Goal: Task Accomplishment & Management: Use online tool/utility

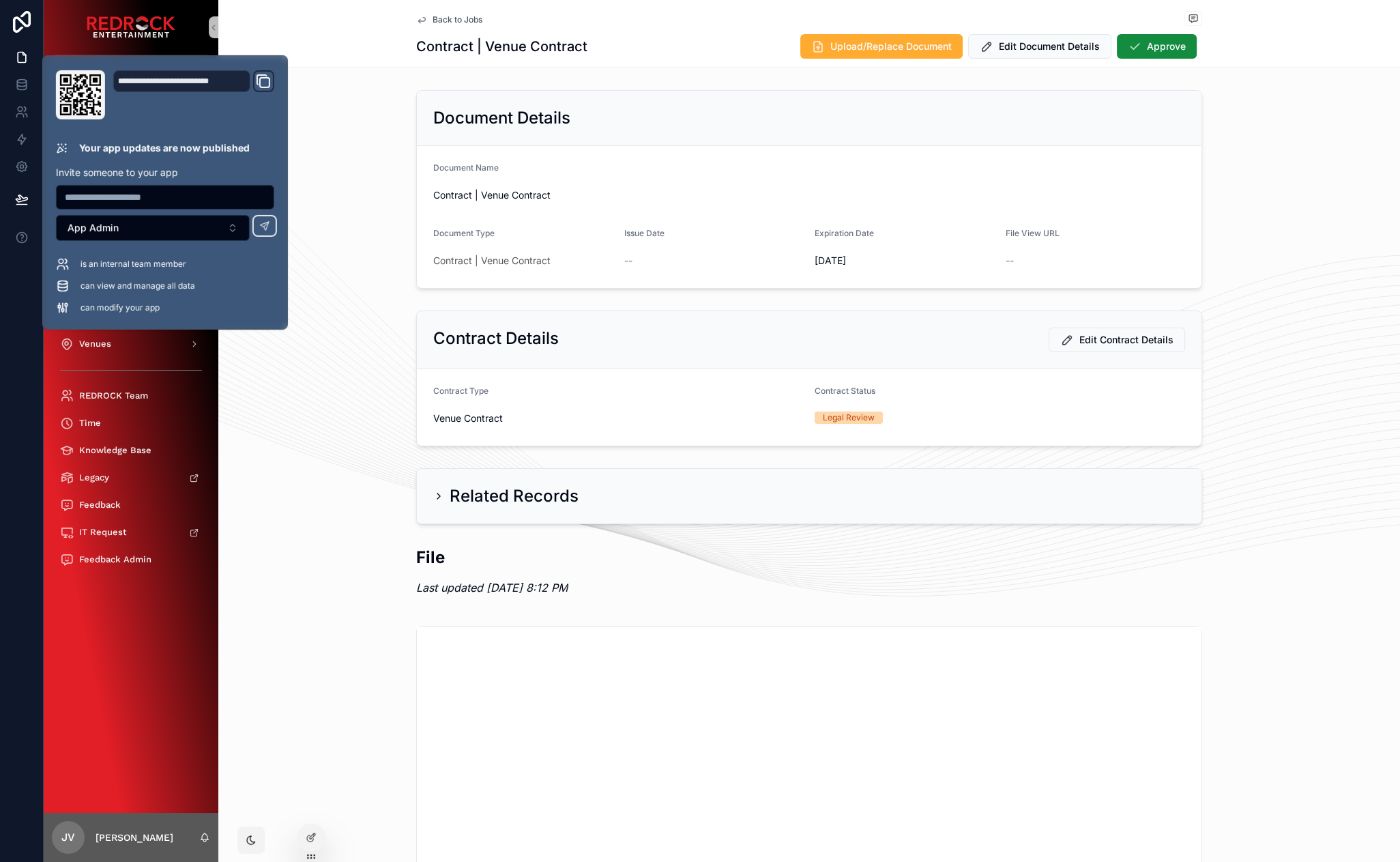
drag, startPoint x: 328, startPoint y: 380, endPoint x: 319, endPoint y: 379, distance: 9.1
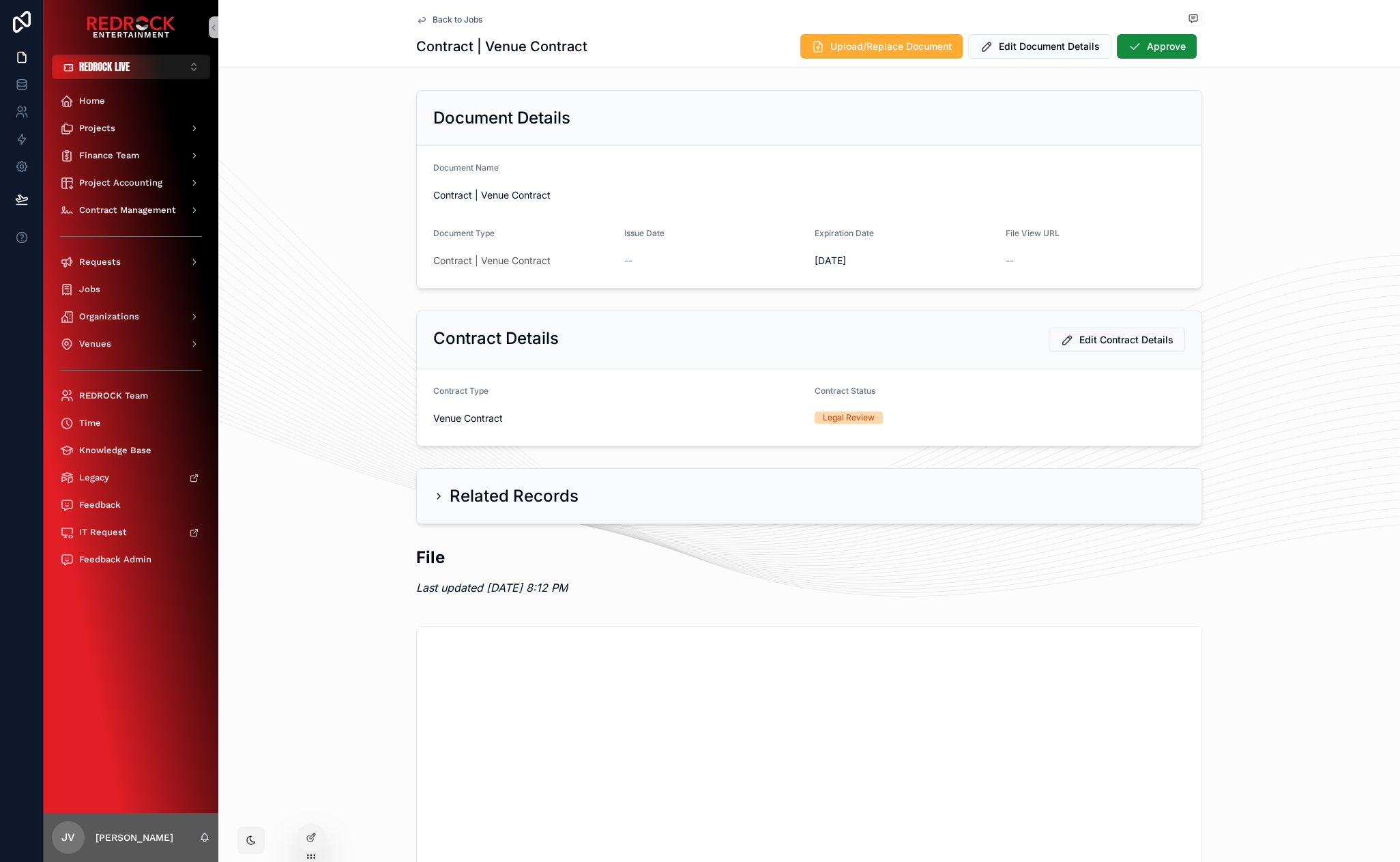
drag, startPoint x: 286, startPoint y: 351, endPoint x: 275, endPoint y: 318, distance: 34.8
click at [456, 19] on span "Back to Jobs" at bounding box center [457, 19] width 50 height 11
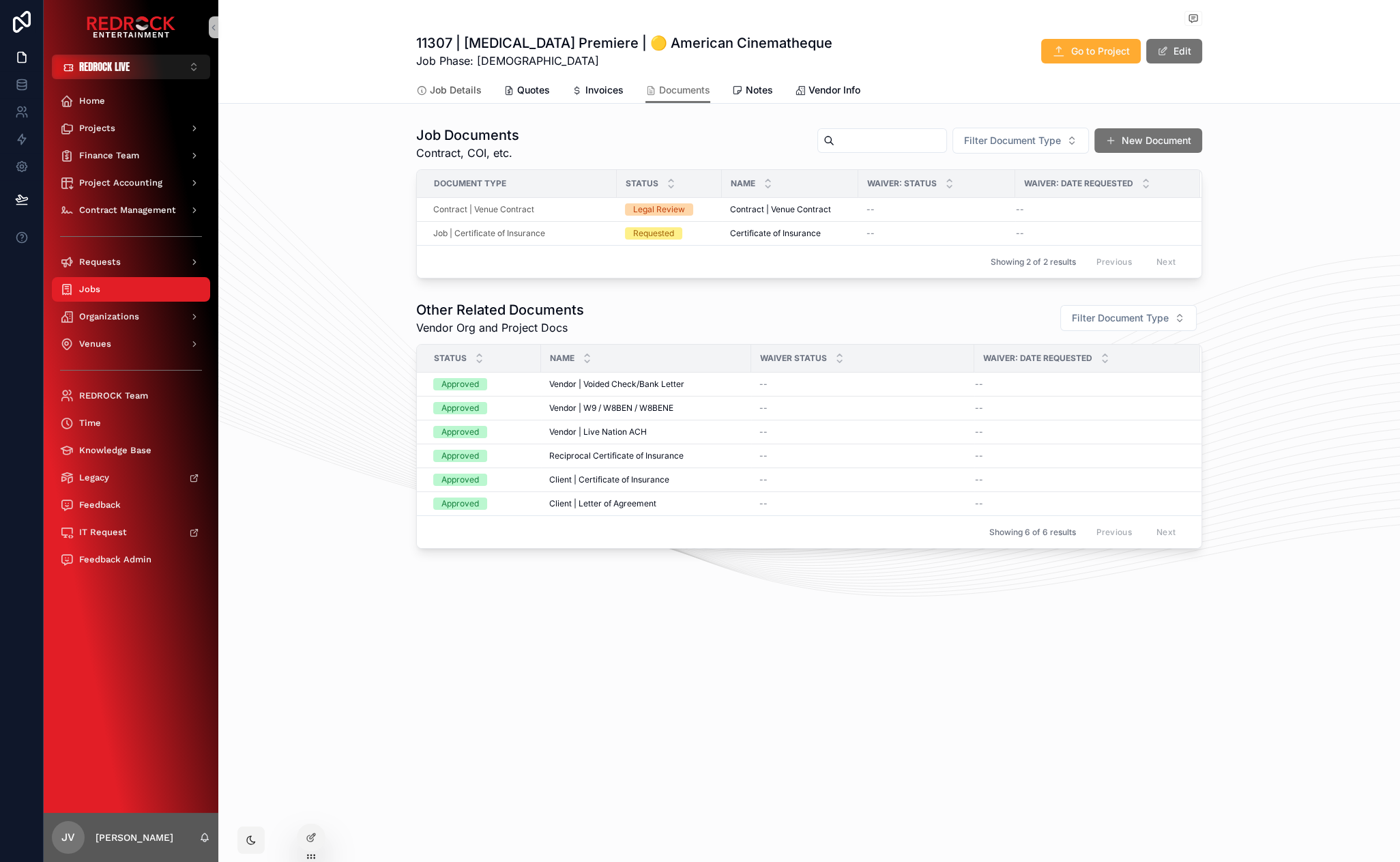
click at [473, 91] on span "Job Details" at bounding box center [456, 90] width 52 height 14
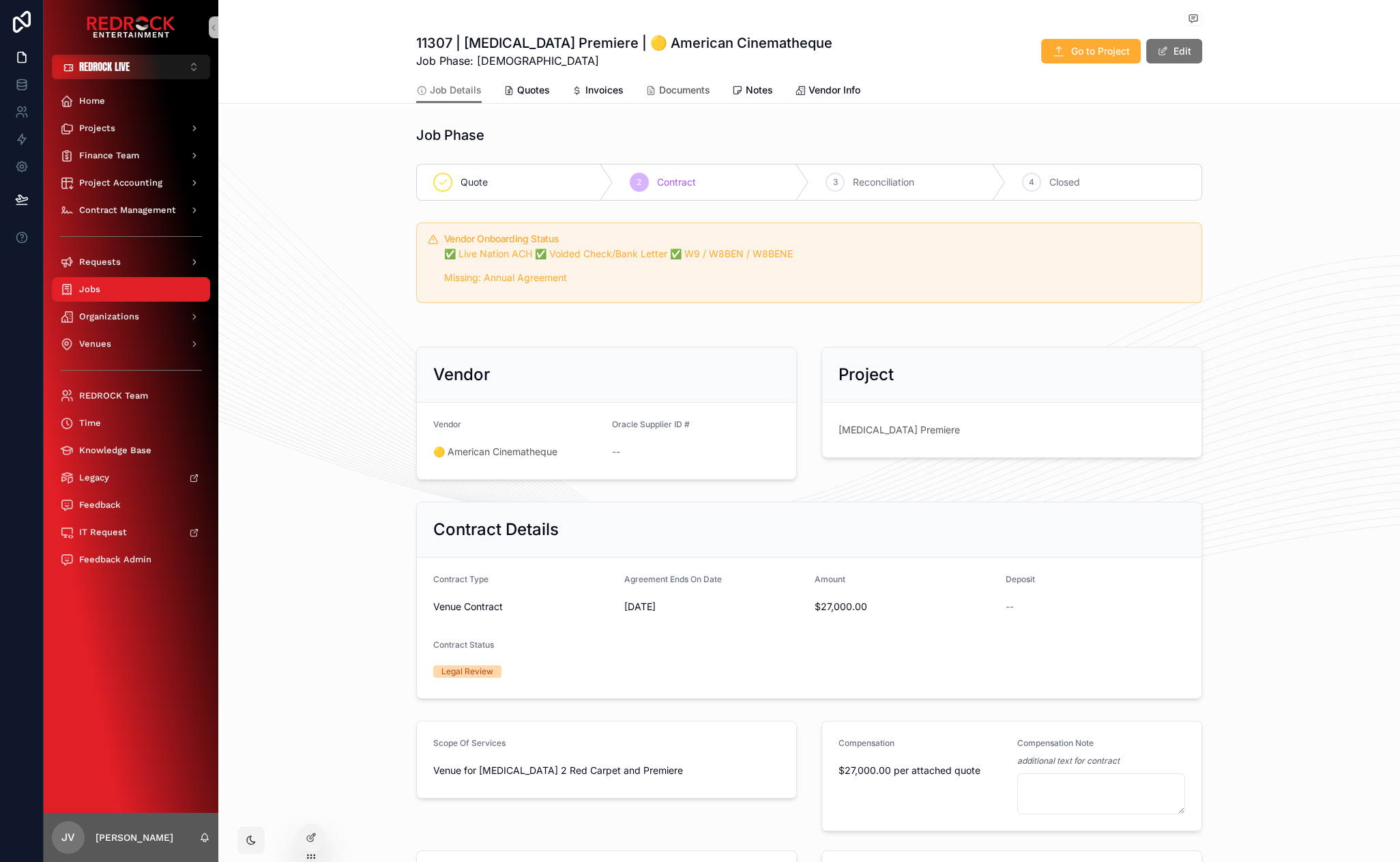
click at [675, 91] on span "Documents" at bounding box center [685, 90] width 51 height 14
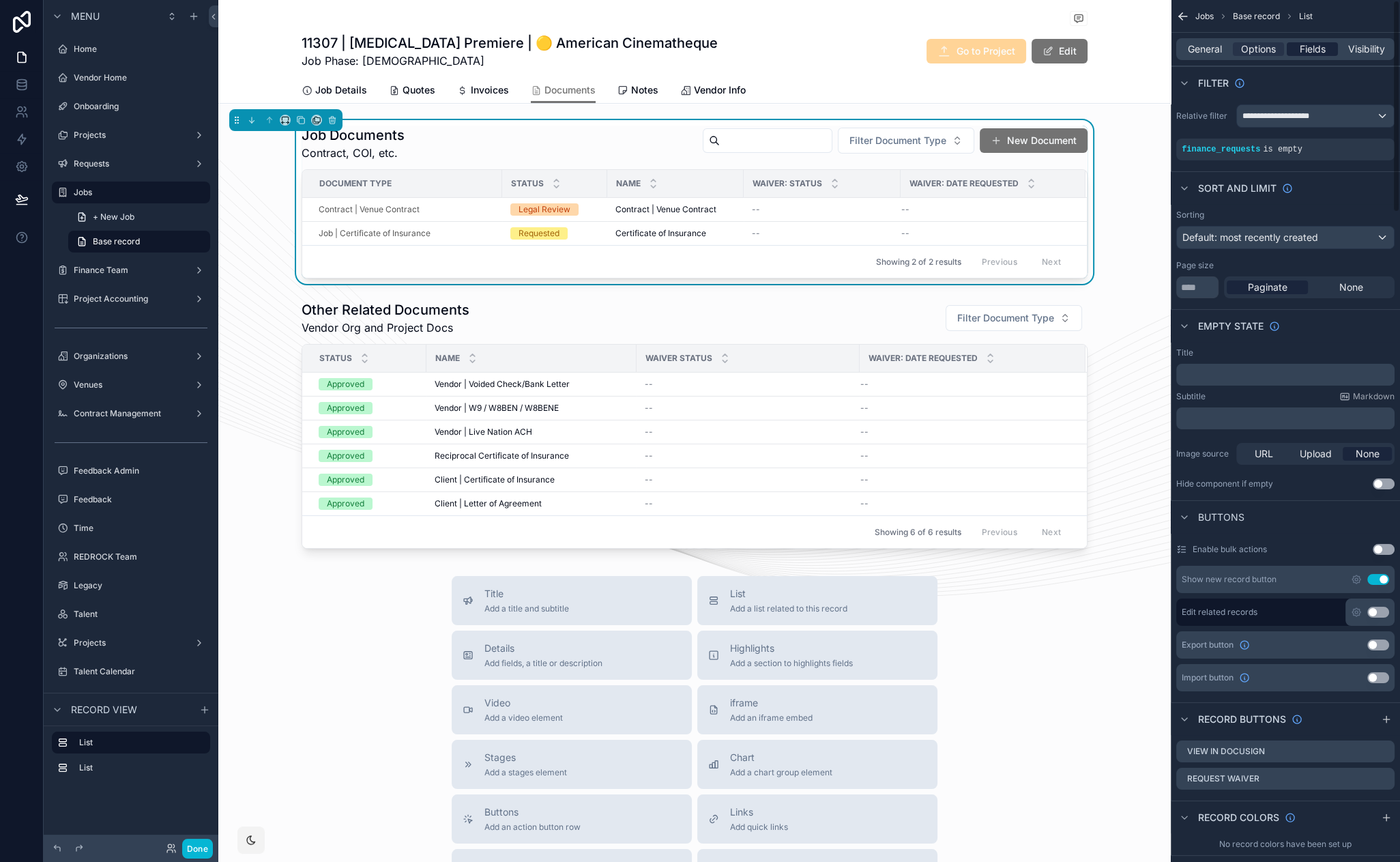
click at [1298, 49] on div "Fields" at bounding box center [1312, 49] width 51 height 14
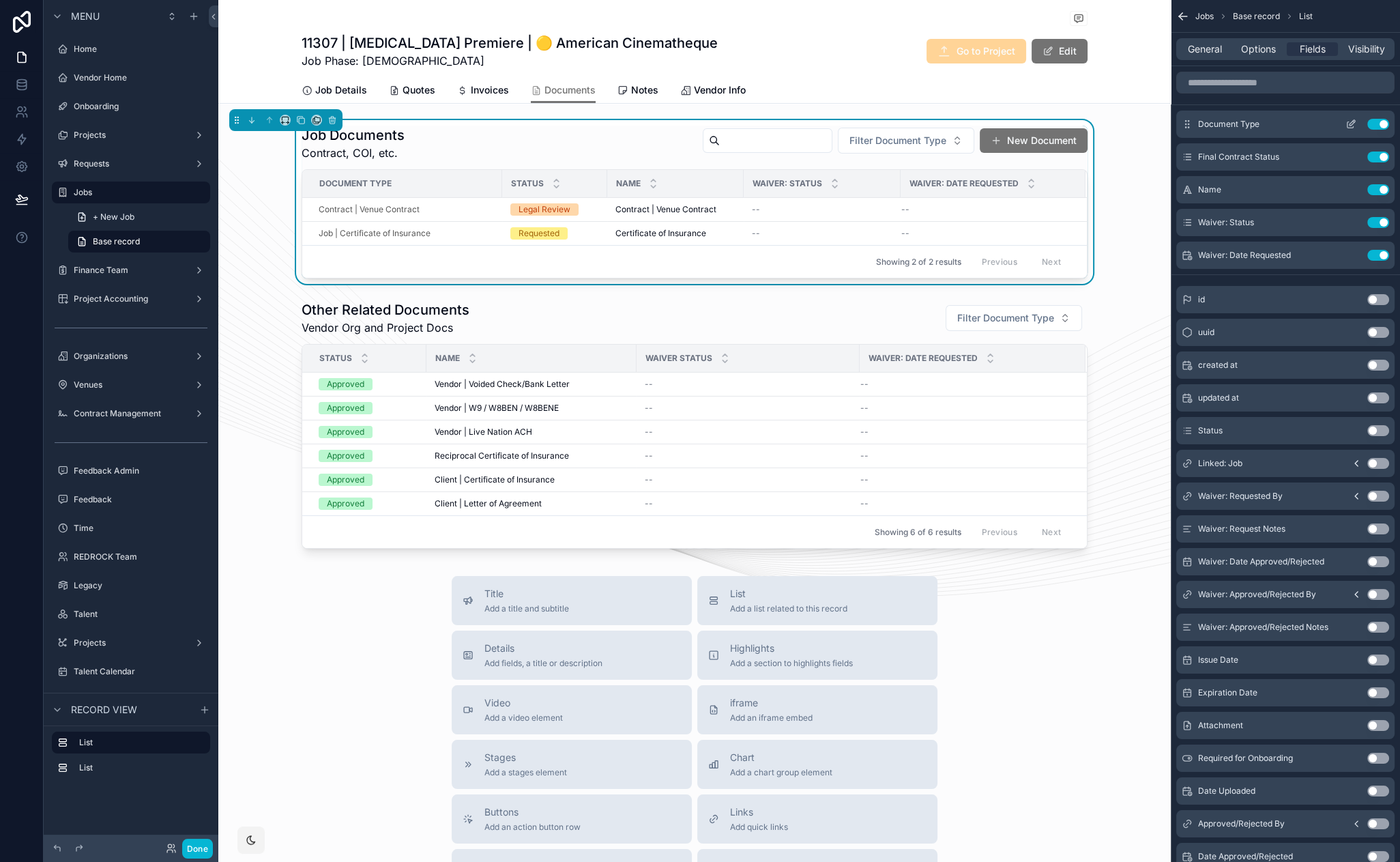
click at [1350, 121] on icon "scrollable content" at bounding box center [1351, 124] width 11 height 11
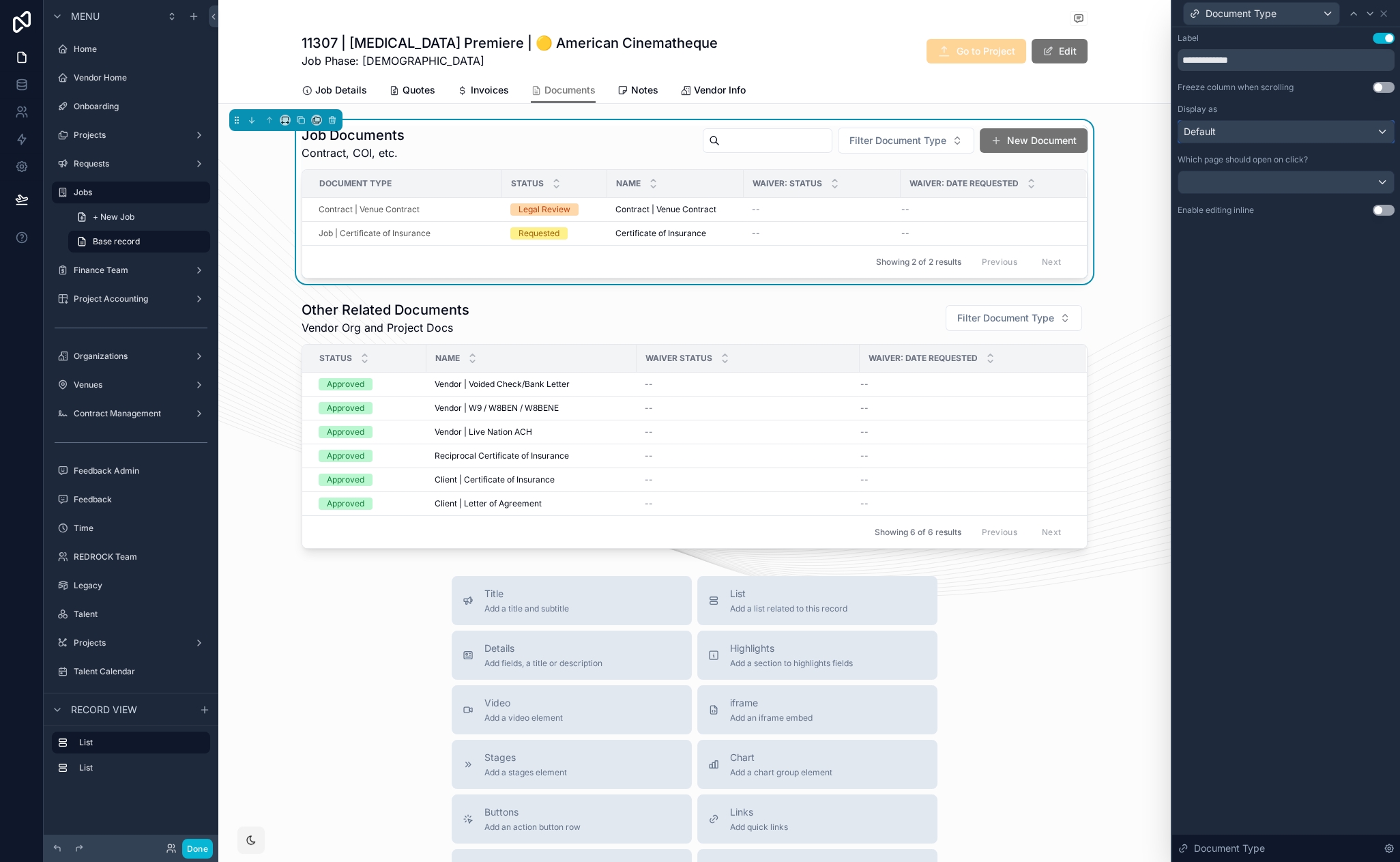
click at [1327, 130] on div "Default" at bounding box center [1286, 132] width 216 height 22
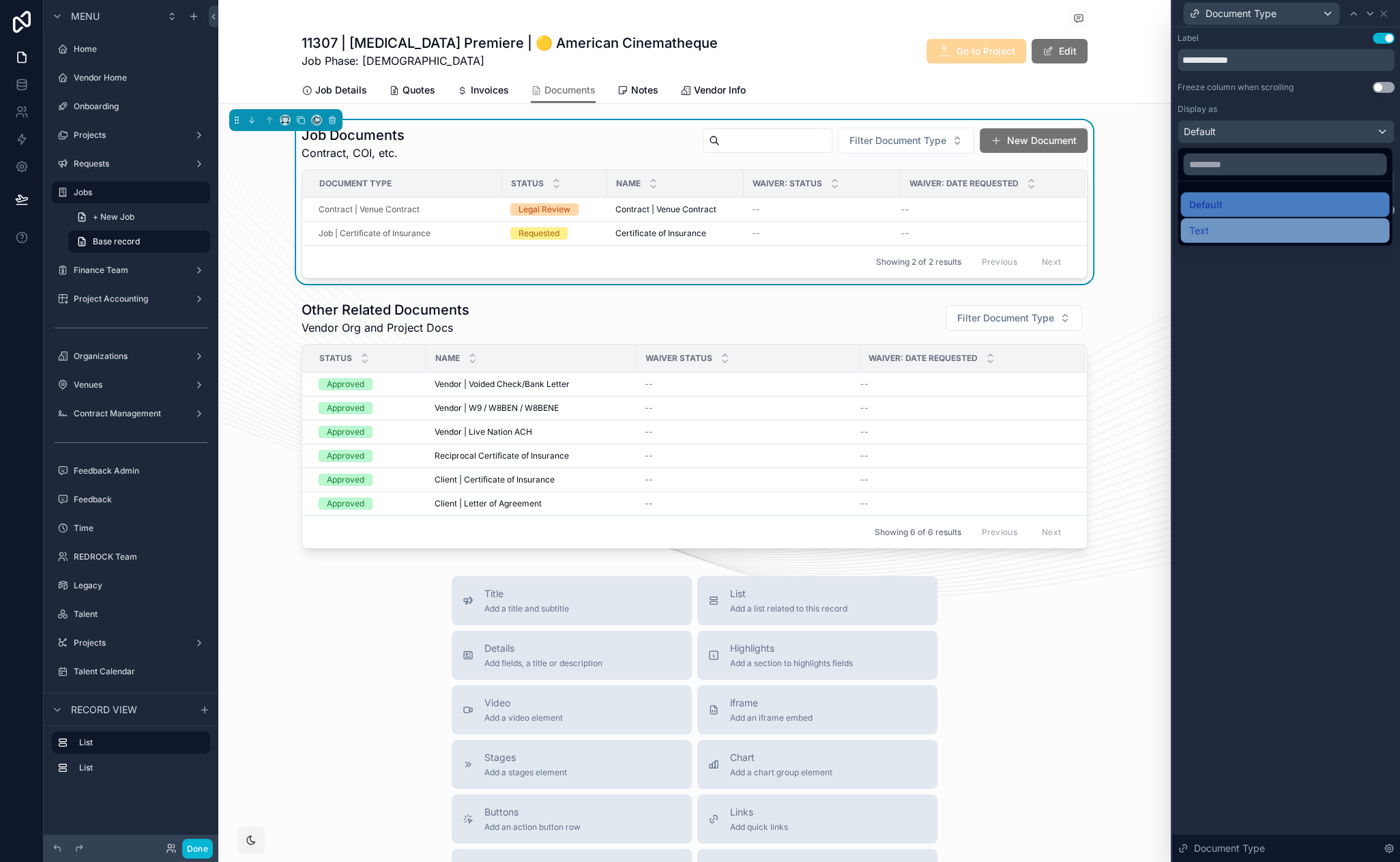
click at [1263, 235] on div "Text" at bounding box center [1285, 230] width 193 height 17
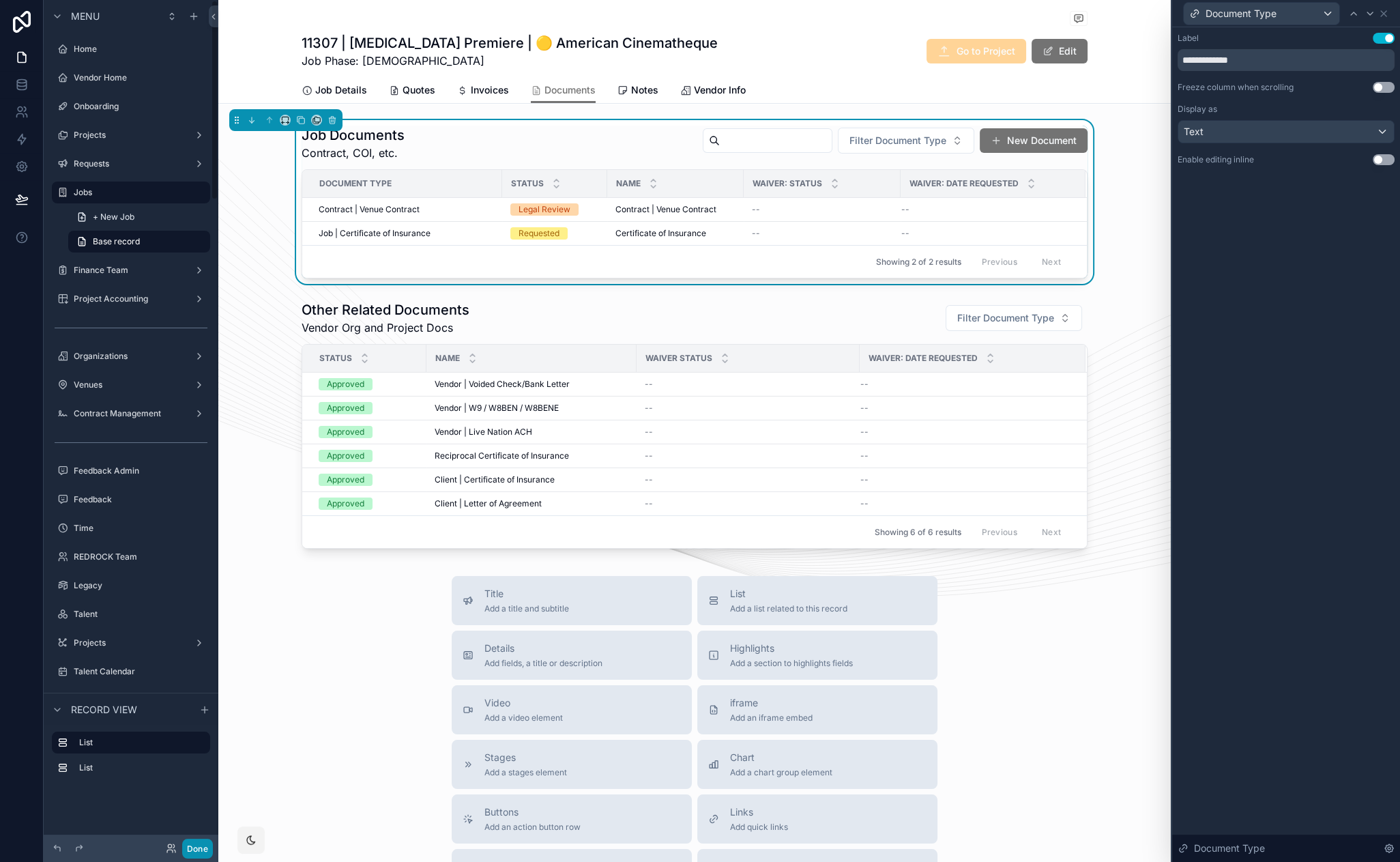
click at [197, 848] on button "Done" at bounding box center [197, 848] width 31 height 20
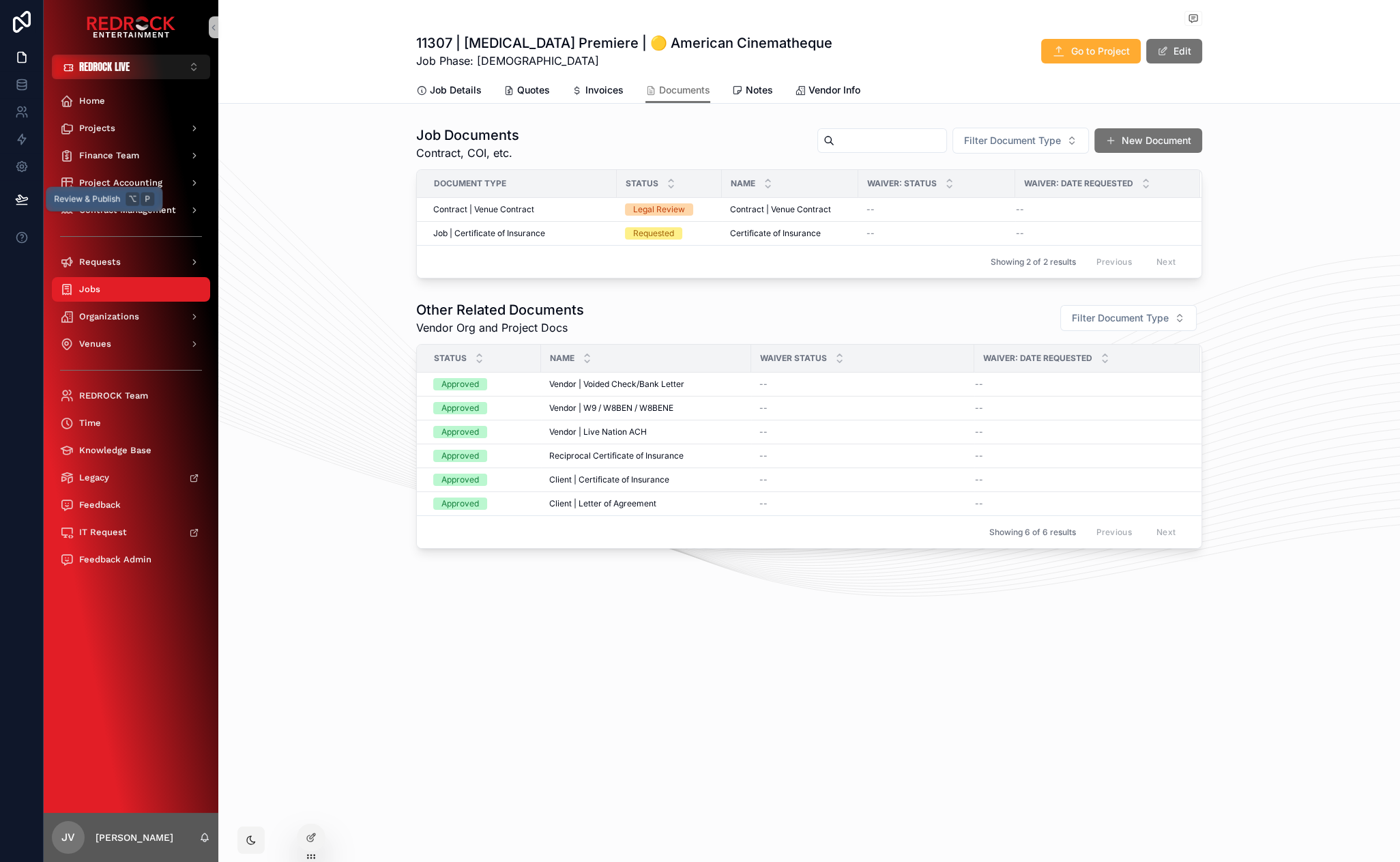
click at [24, 205] on icon at bounding box center [22, 205] width 10 height 0
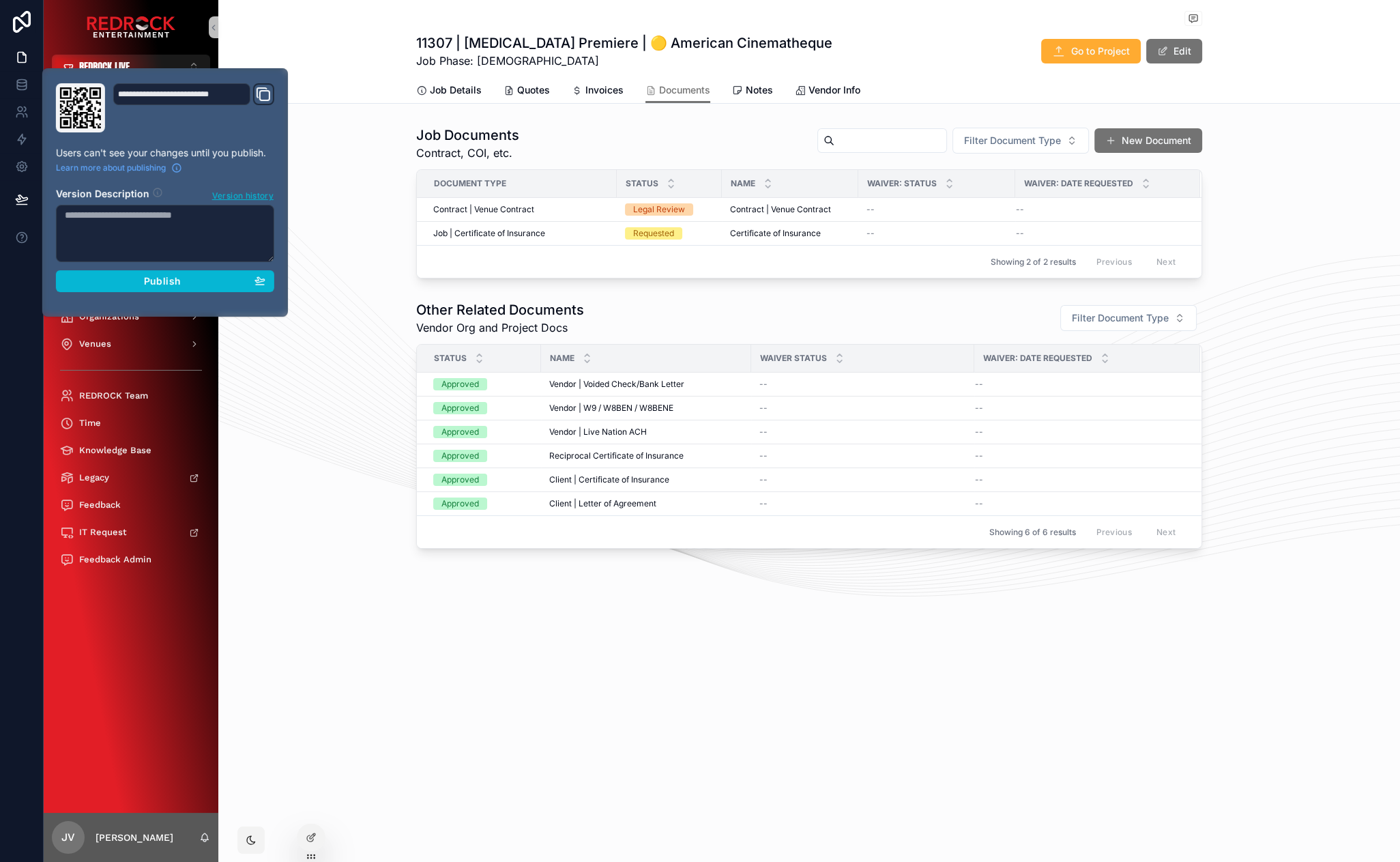
click at [283, 375] on div "Other Related Documents Vendor Org and Project Docs Filter Document Type Status…" at bounding box center [810, 424] width 1182 height 260
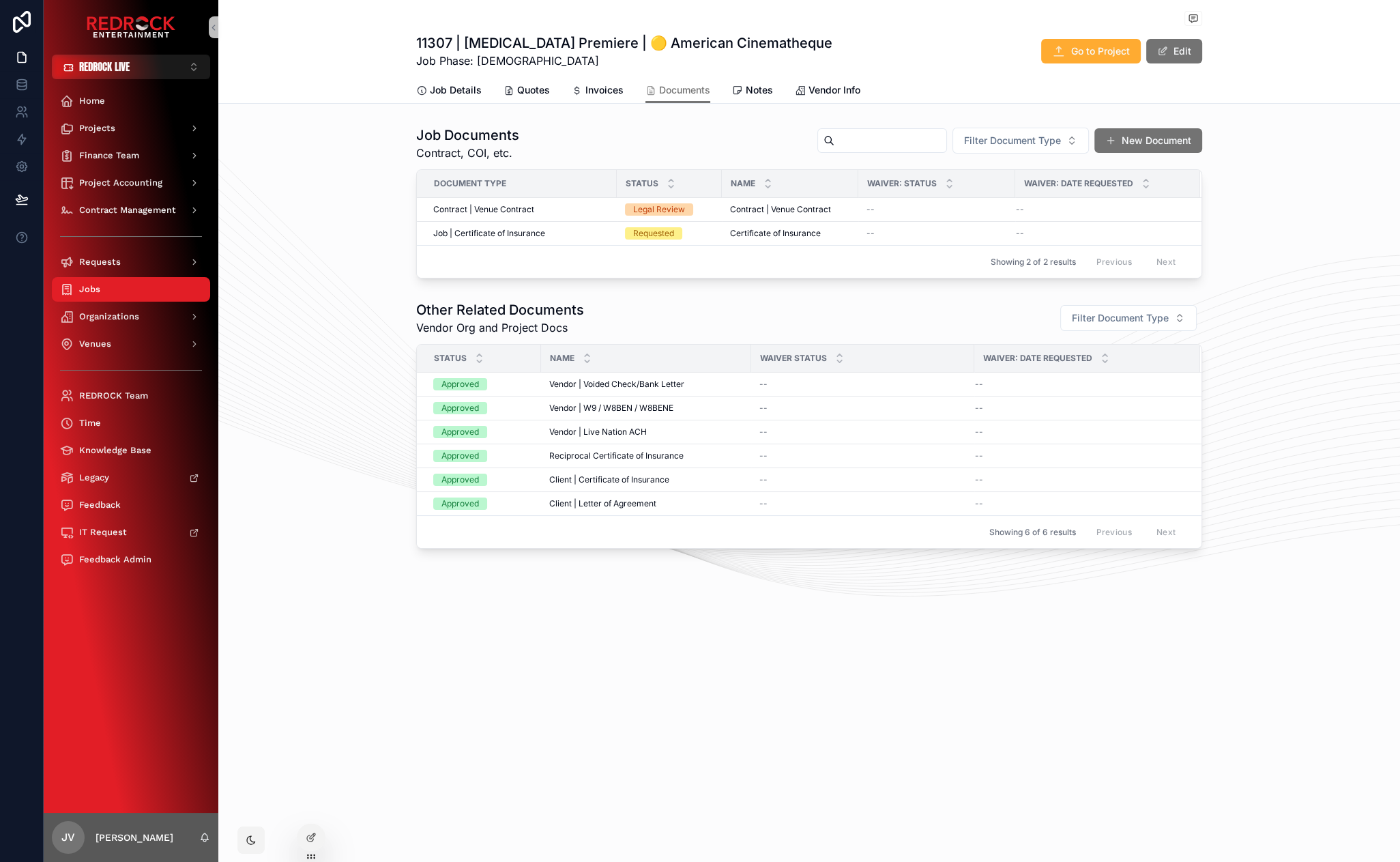
click at [296, 224] on div "Job Documents Contract, COI, etc. Filter Document Type New Document Document Ty…" at bounding box center [810, 202] width 1182 height 164
click at [26, 198] on icon at bounding box center [22, 199] width 14 height 14
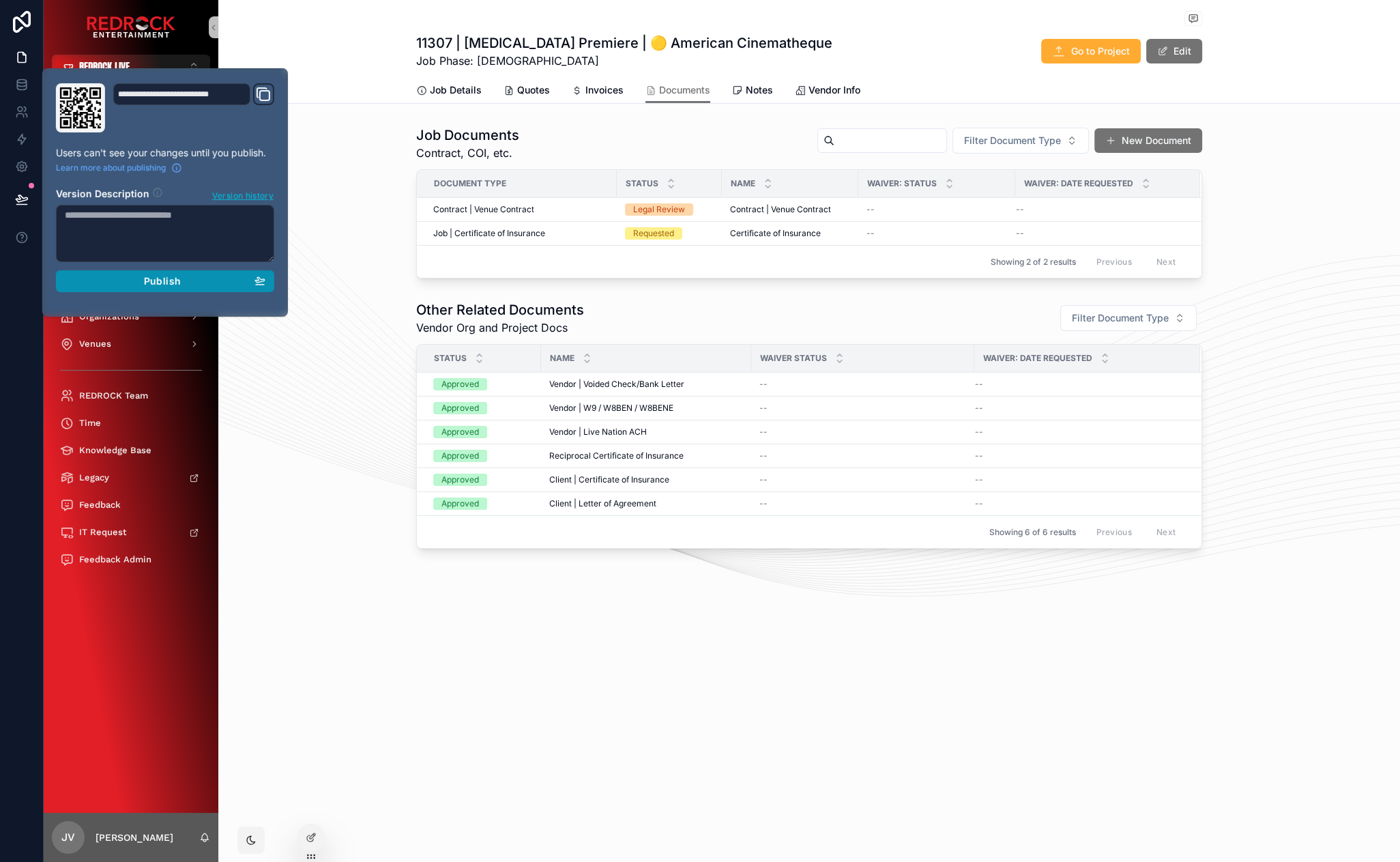
click at [229, 277] on div "Publish" at bounding box center [165, 280] width 201 height 12
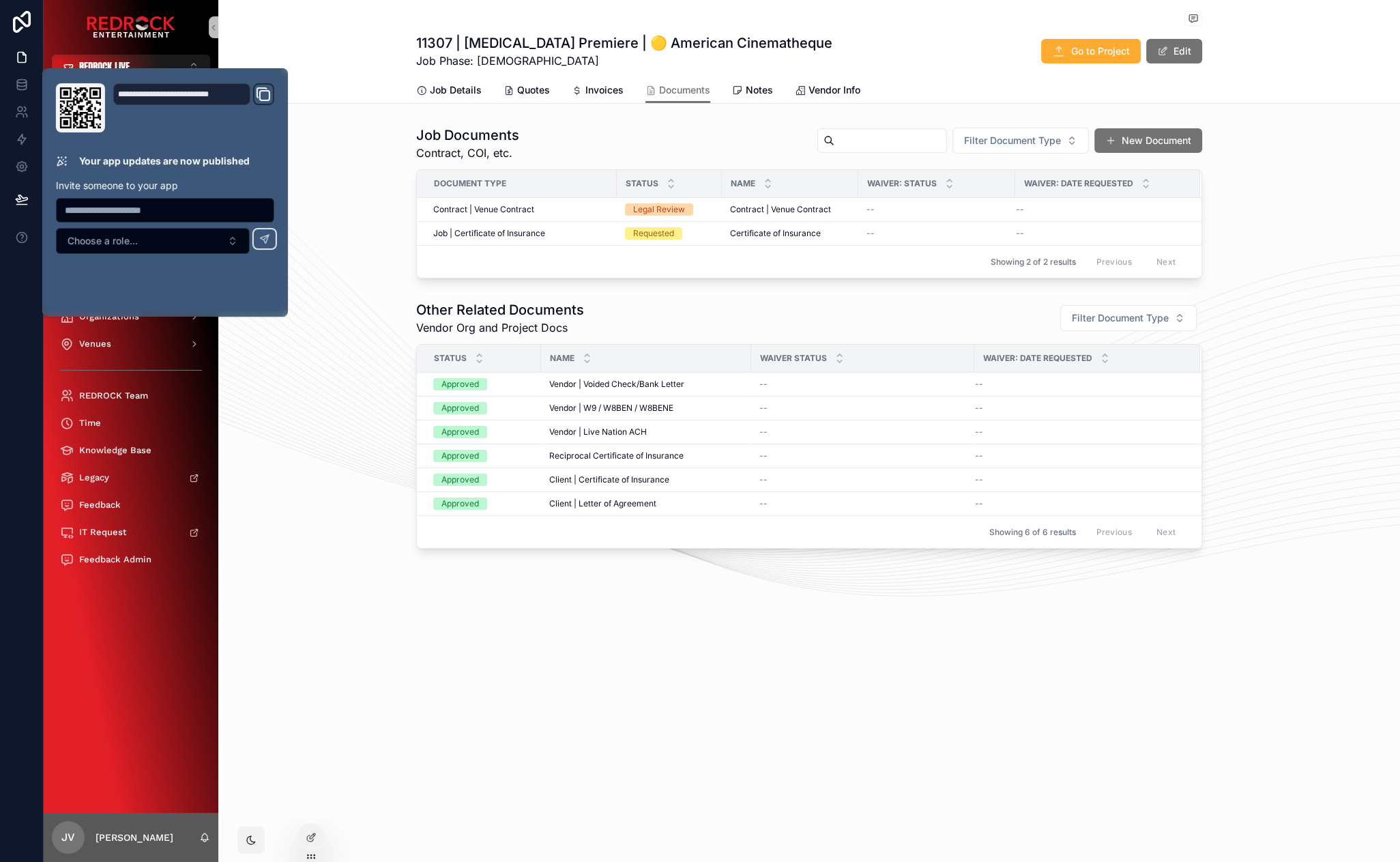
click at [342, 311] on div "Other Related Documents Vendor Org and Project Docs Filter Document Type Status…" at bounding box center [810, 424] width 1182 height 260
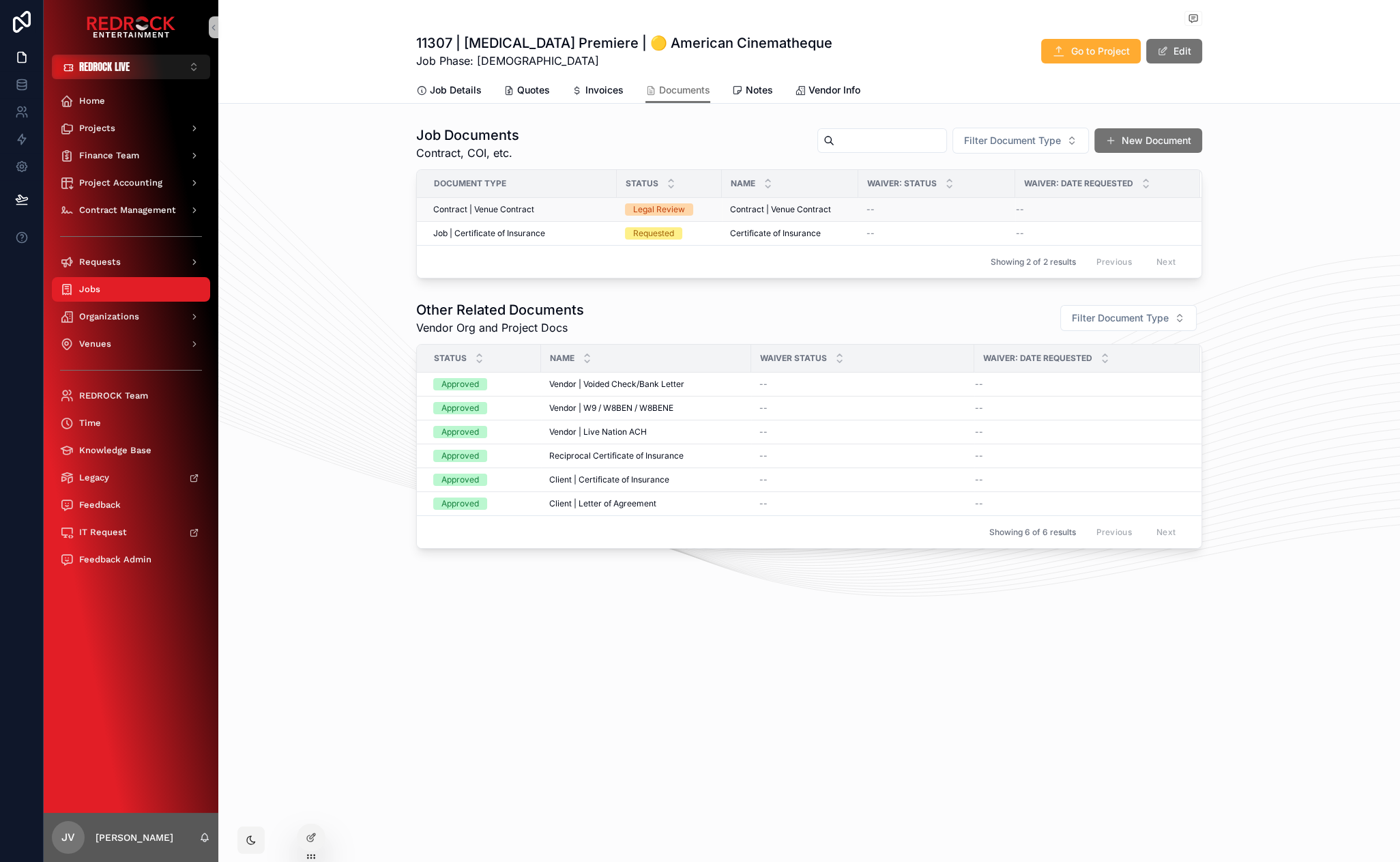
click at [495, 211] on span "Contract | Venue Contract" at bounding box center [484, 209] width 101 height 11
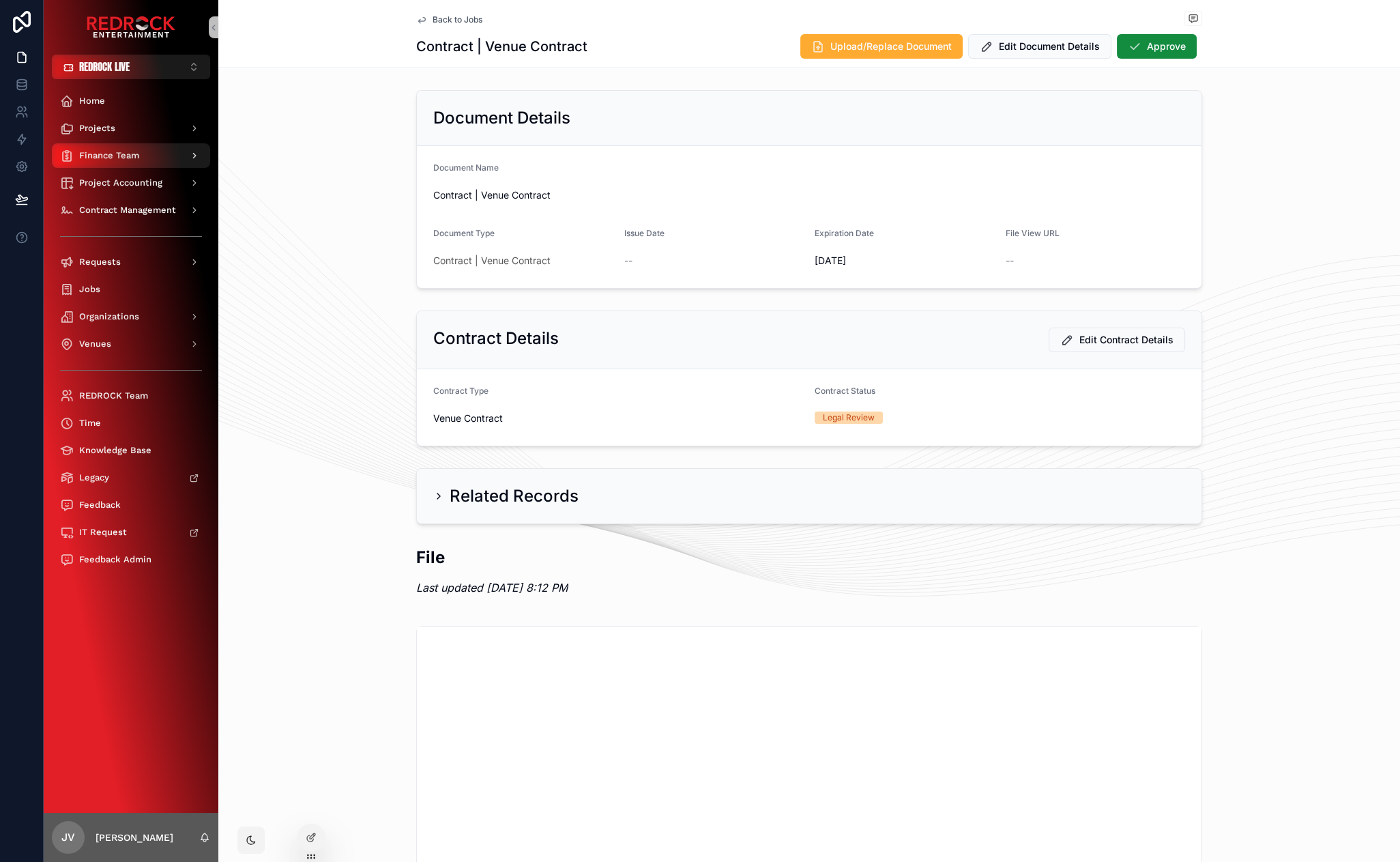
click at [128, 157] on span "Finance Team" at bounding box center [109, 155] width 60 height 11
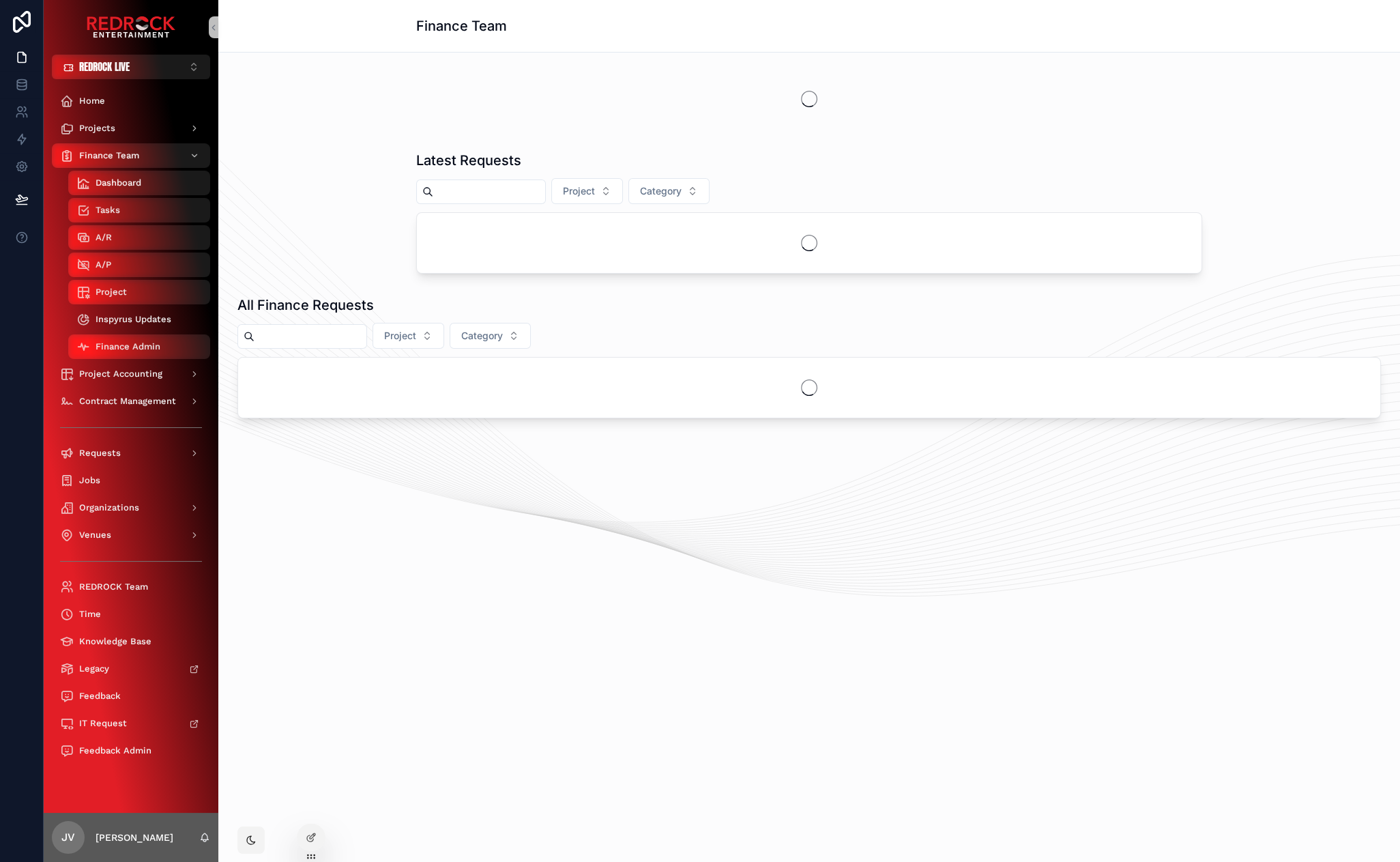
click at [154, 315] on span "Inspyrus Updates" at bounding box center [133, 319] width 76 height 11
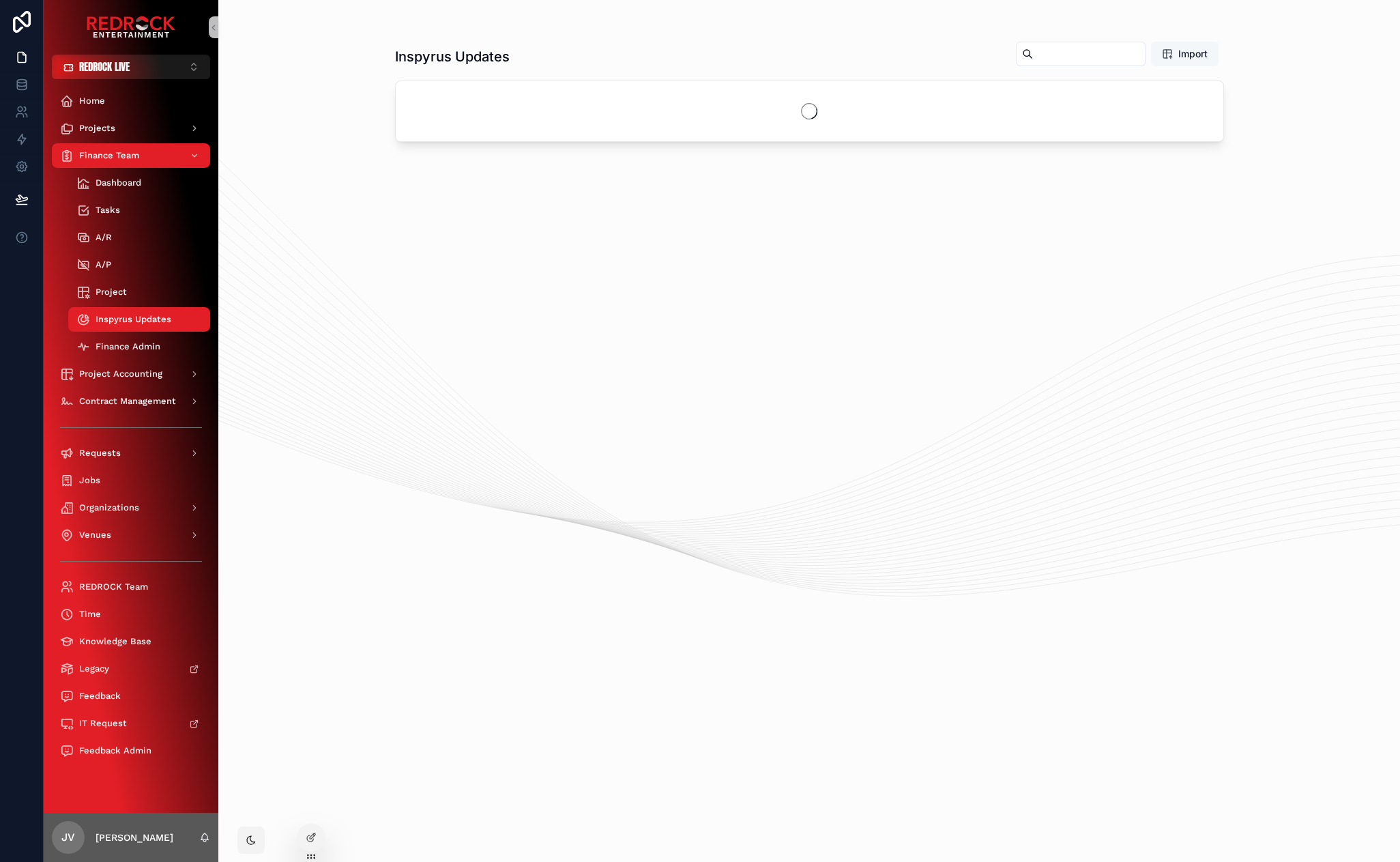
click at [1174, 55] on span "Import" at bounding box center [1185, 53] width 46 height 14
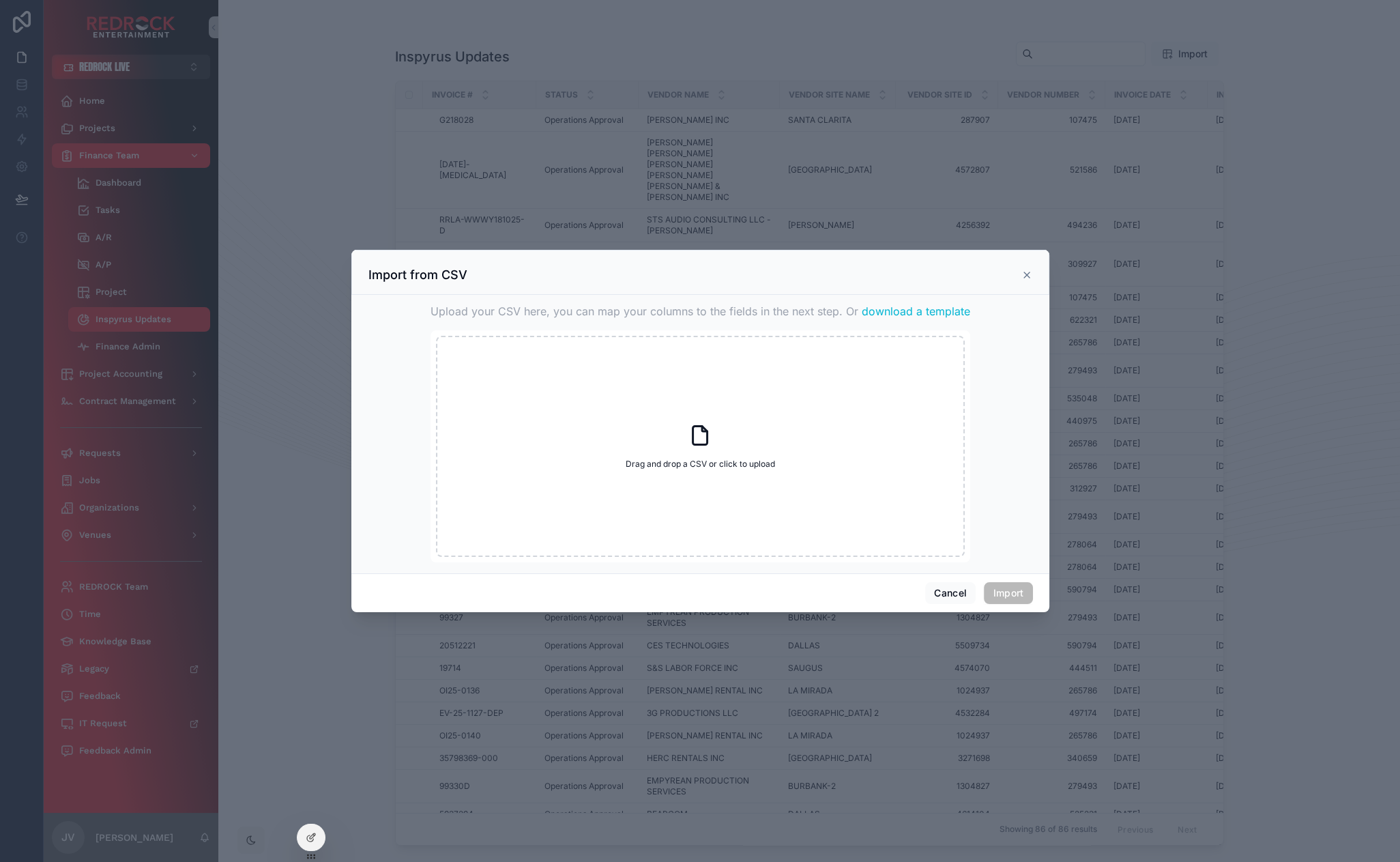
click at [1025, 275] on icon "scrollable content" at bounding box center [1028, 275] width 6 height 6
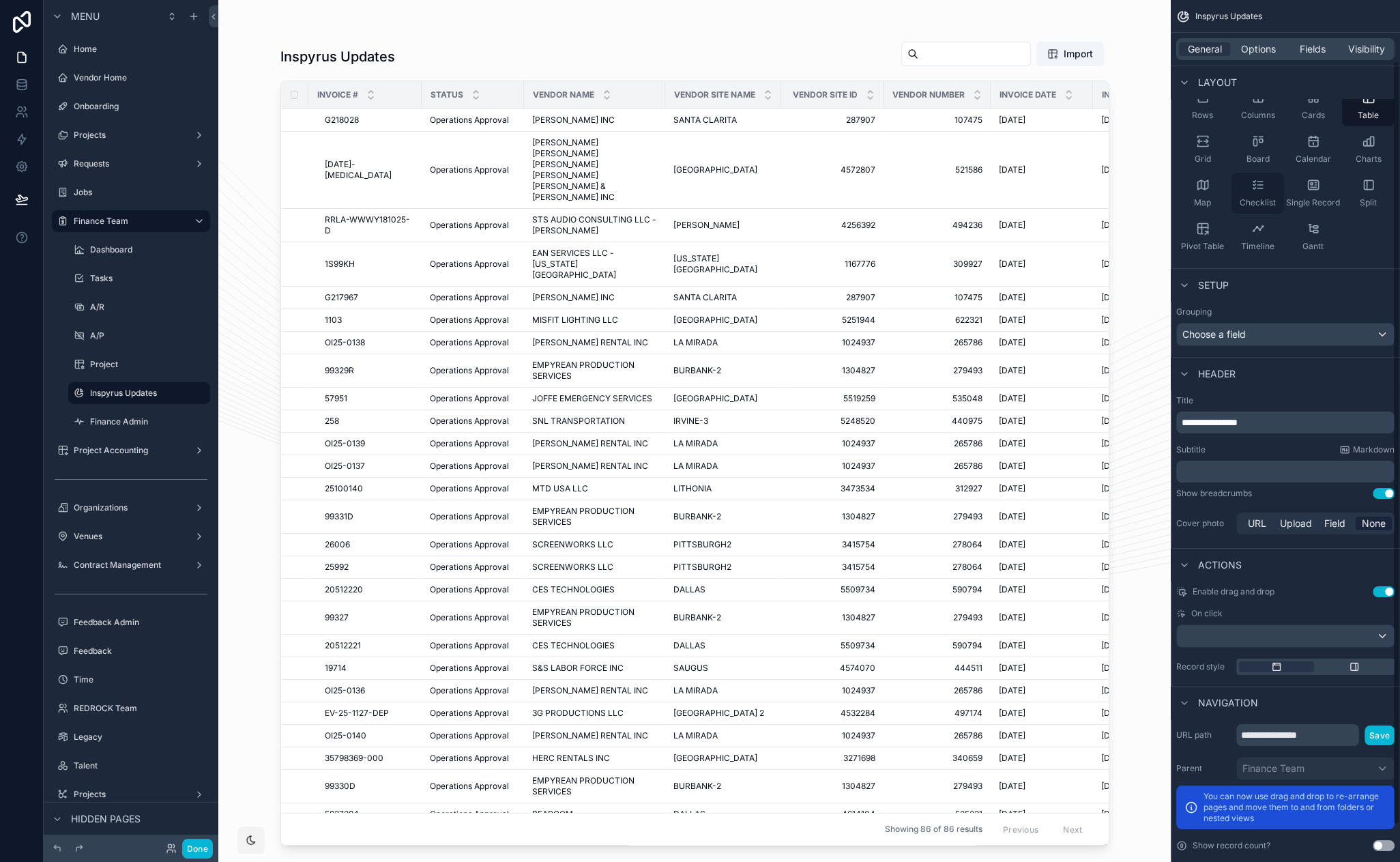
scroll to position [5, 0]
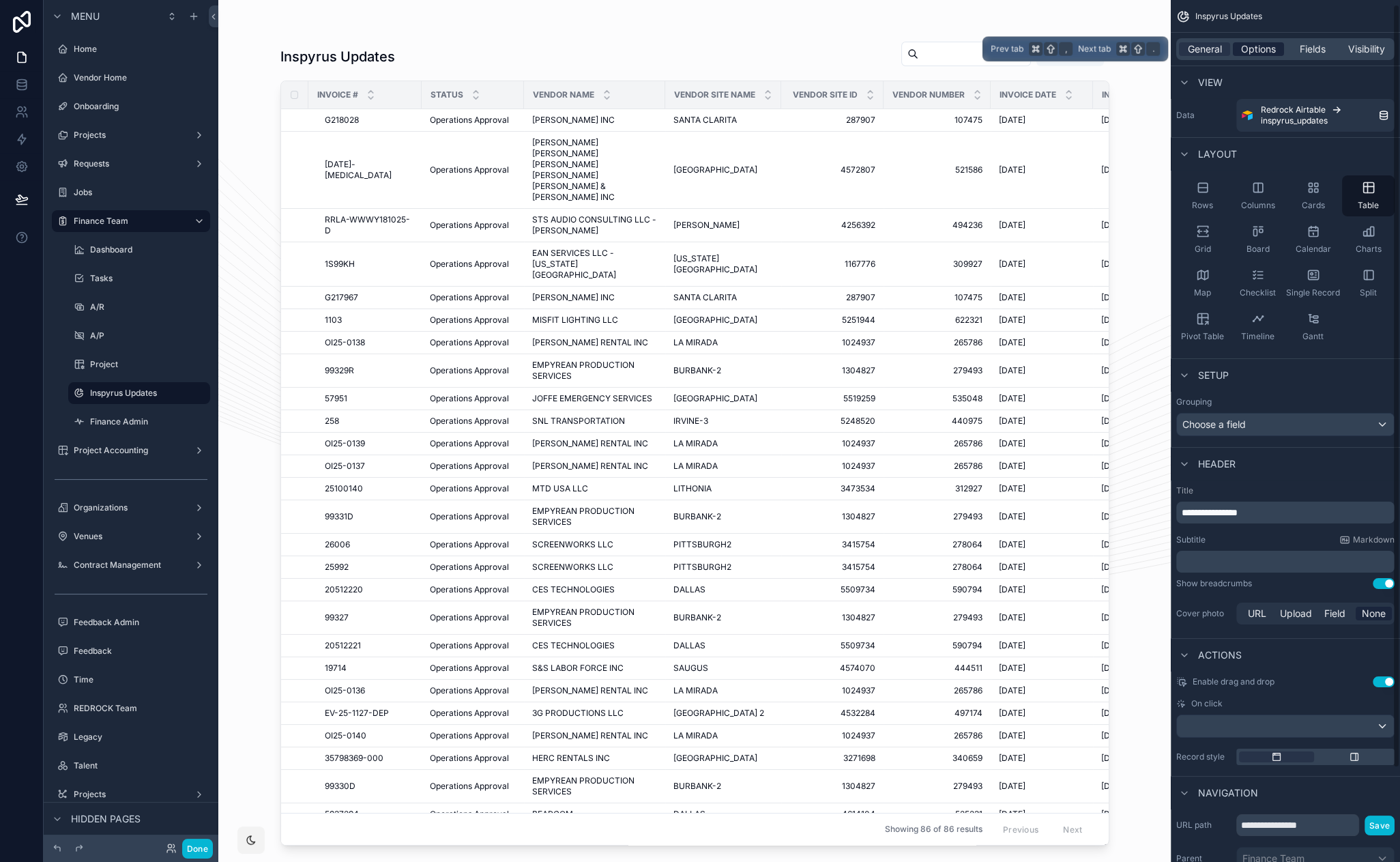
click at [1250, 43] on span "Options" at bounding box center [1258, 49] width 35 height 14
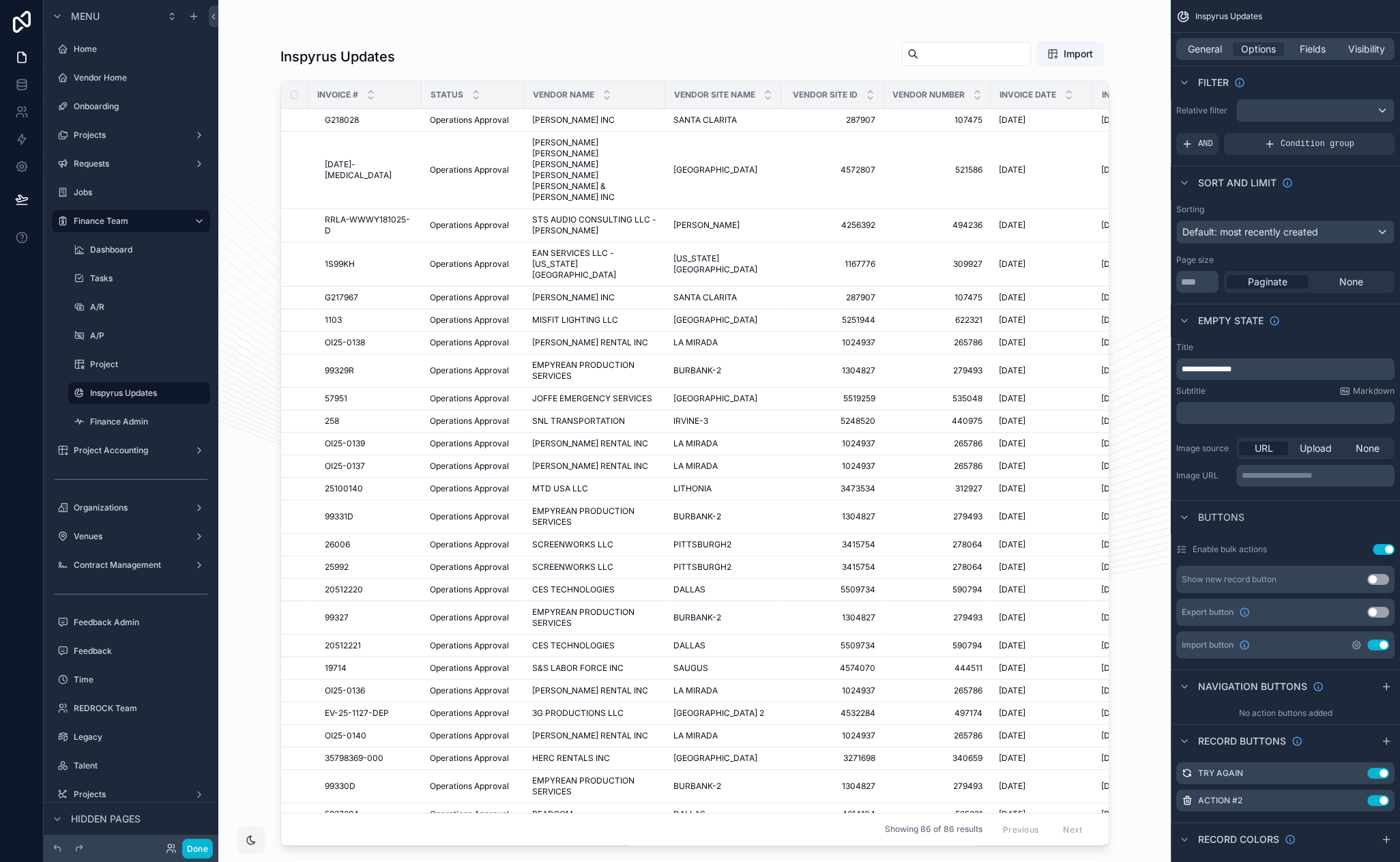
click at [1357, 644] on icon "scrollable content" at bounding box center [1356, 644] width 11 height 11
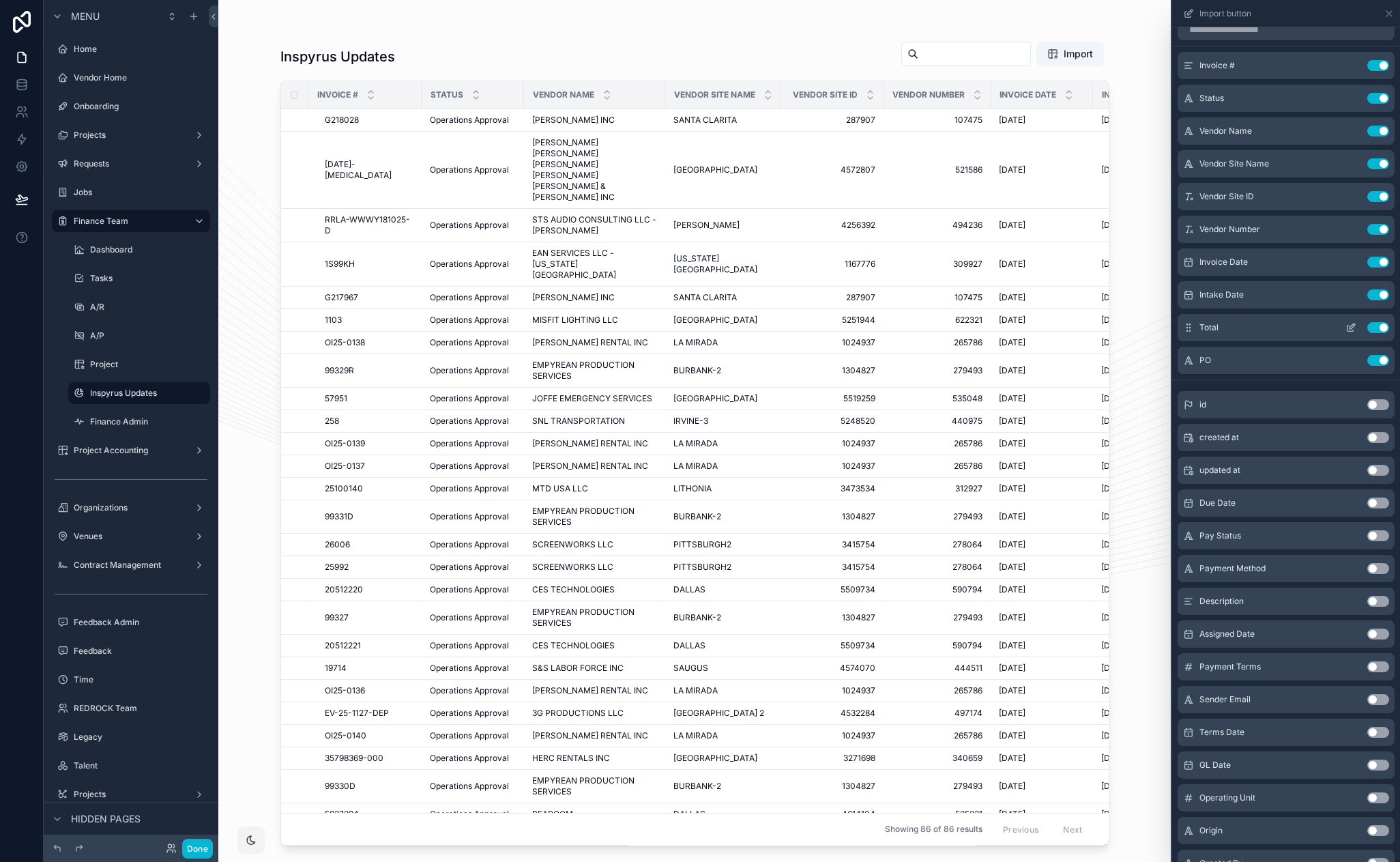
scroll to position [127, 0]
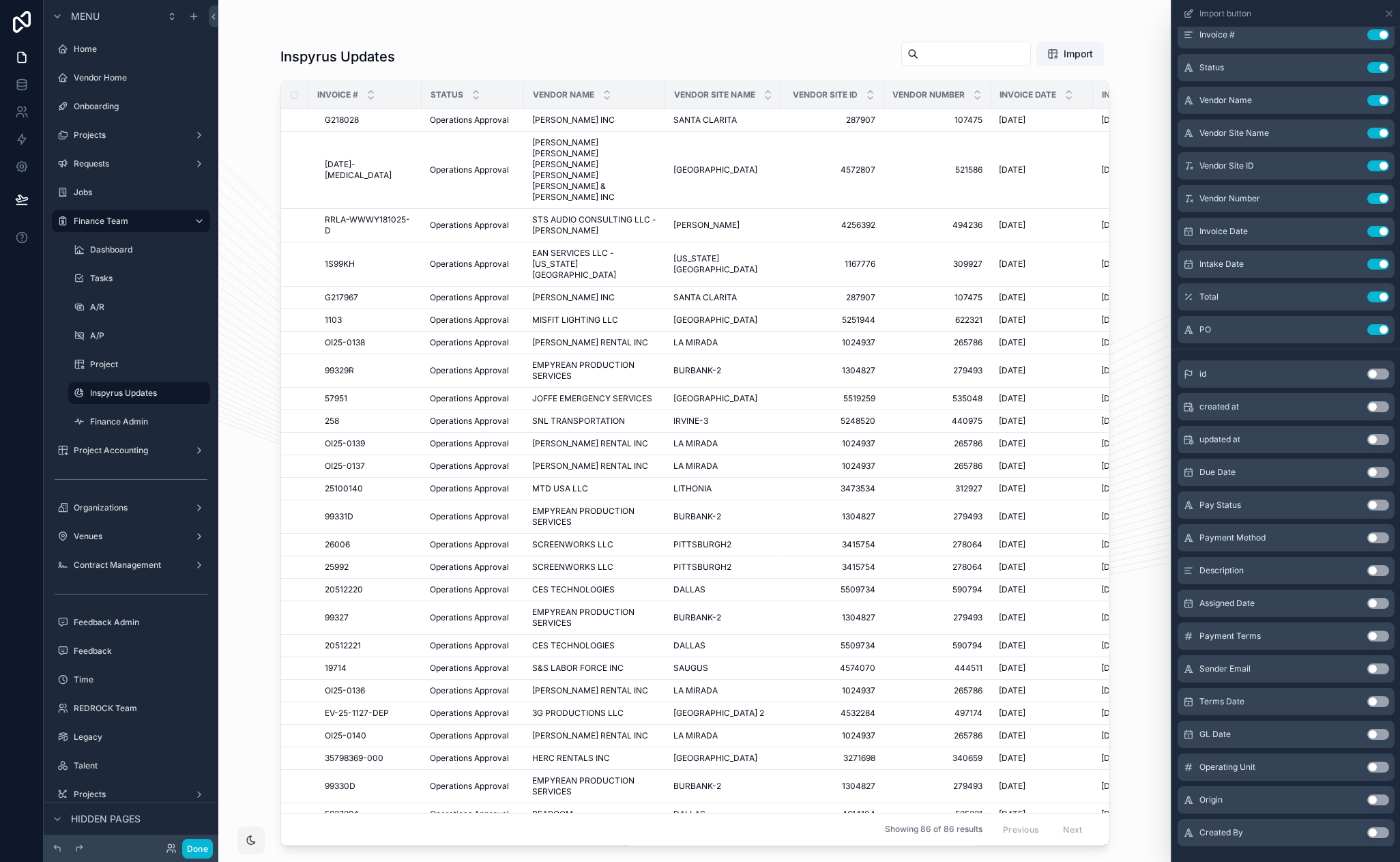
click at [1368, 472] on button "Use setting" at bounding box center [1378, 472] width 22 height 11
click at [1368, 503] on button "Use setting" at bounding box center [1378, 505] width 22 height 11
click at [1369, 538] on button "Use setting" at bounding box center [1378, 537] width 22 height 11
click at [1368, 569] on button "Use setting" at bounding box center [1378, 570] width 22 height 11
click at [1369, 603] on button "Use setting" at bounding box center [1378, 602] width 22 height 11
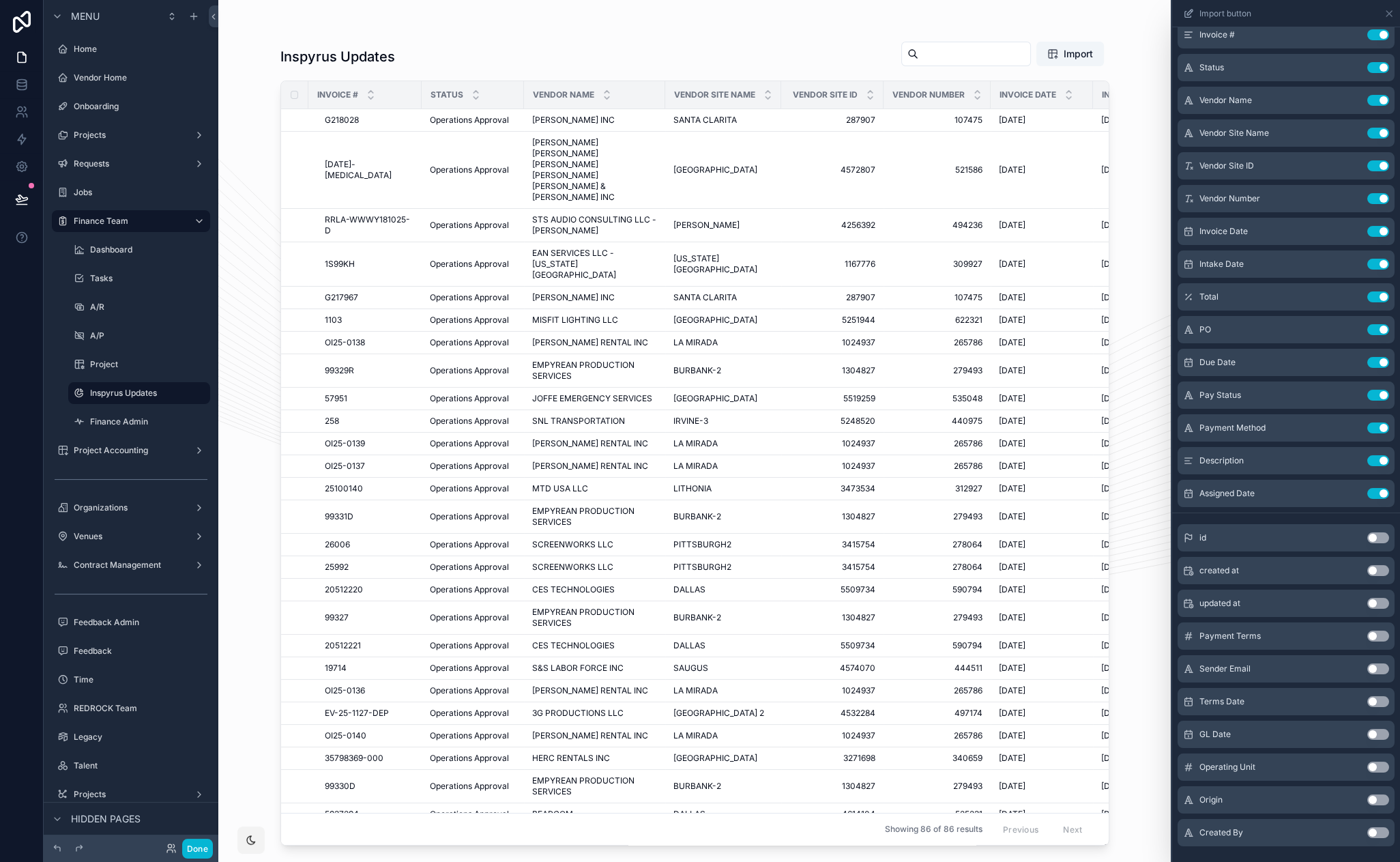
click at [1368, 635] on button "Use setting" at bounding box center [1378, 636] width 22 height 11
click at [1369, 663] on button "Use setting" at bounding box center [1378, 668] width 22 height 11
click at [1368, 701] on button "Use setting" at bounding box center [1378, 701] width 22 height 11
click at [1368, 730] on button "Use setting" at bounding box center [1378, 734] width 22 height 11
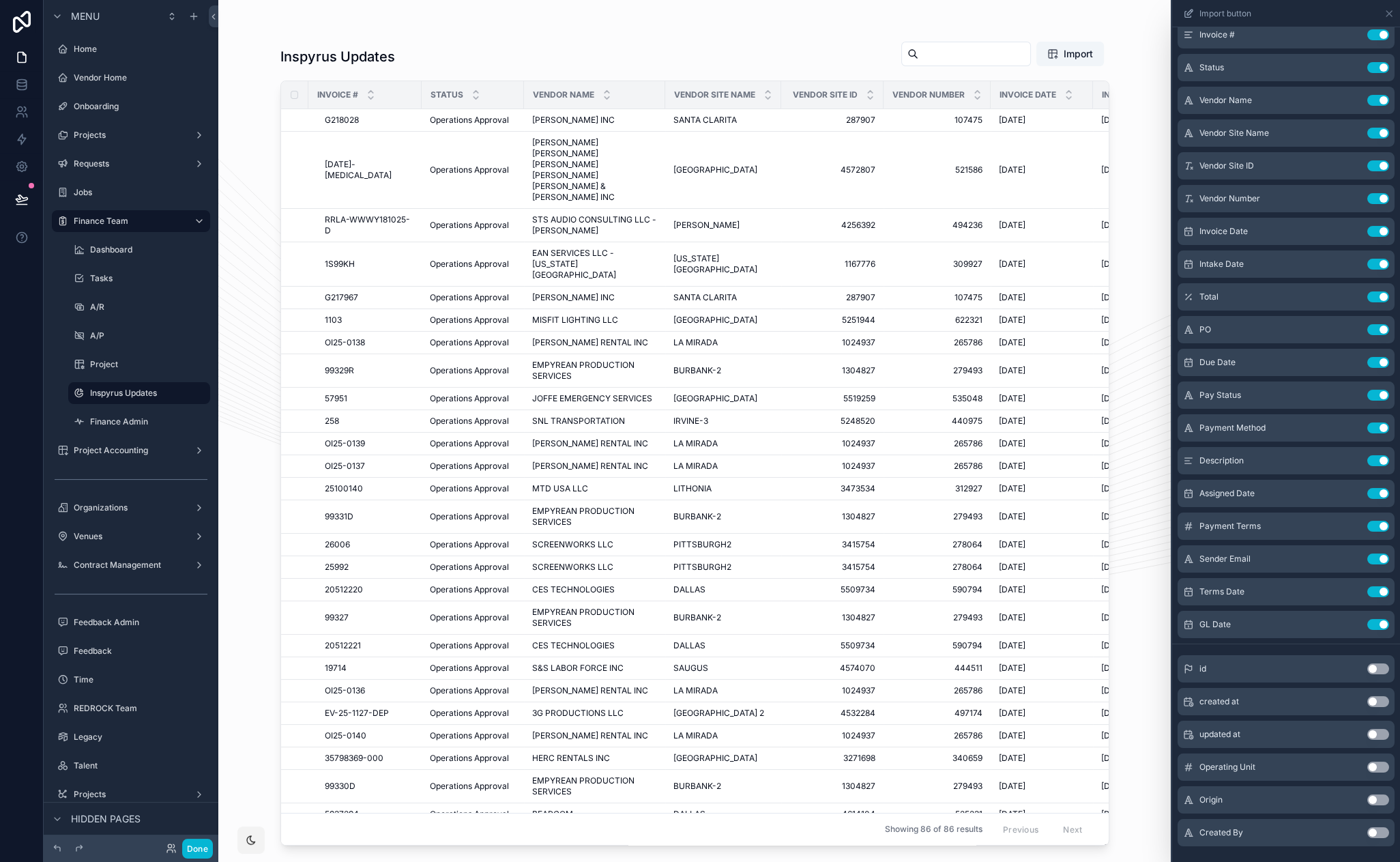
click at [1368, 765] on button "Use setting" at bounding box center [1378, 766] width 22 height 11
click at [1368, 800] on button "Use setting" at bounding box center [1378, 799] width 22 height 11
click at [1377, 833] on button "Use setting" at bounding box center [1378, 832] width 22 height 11
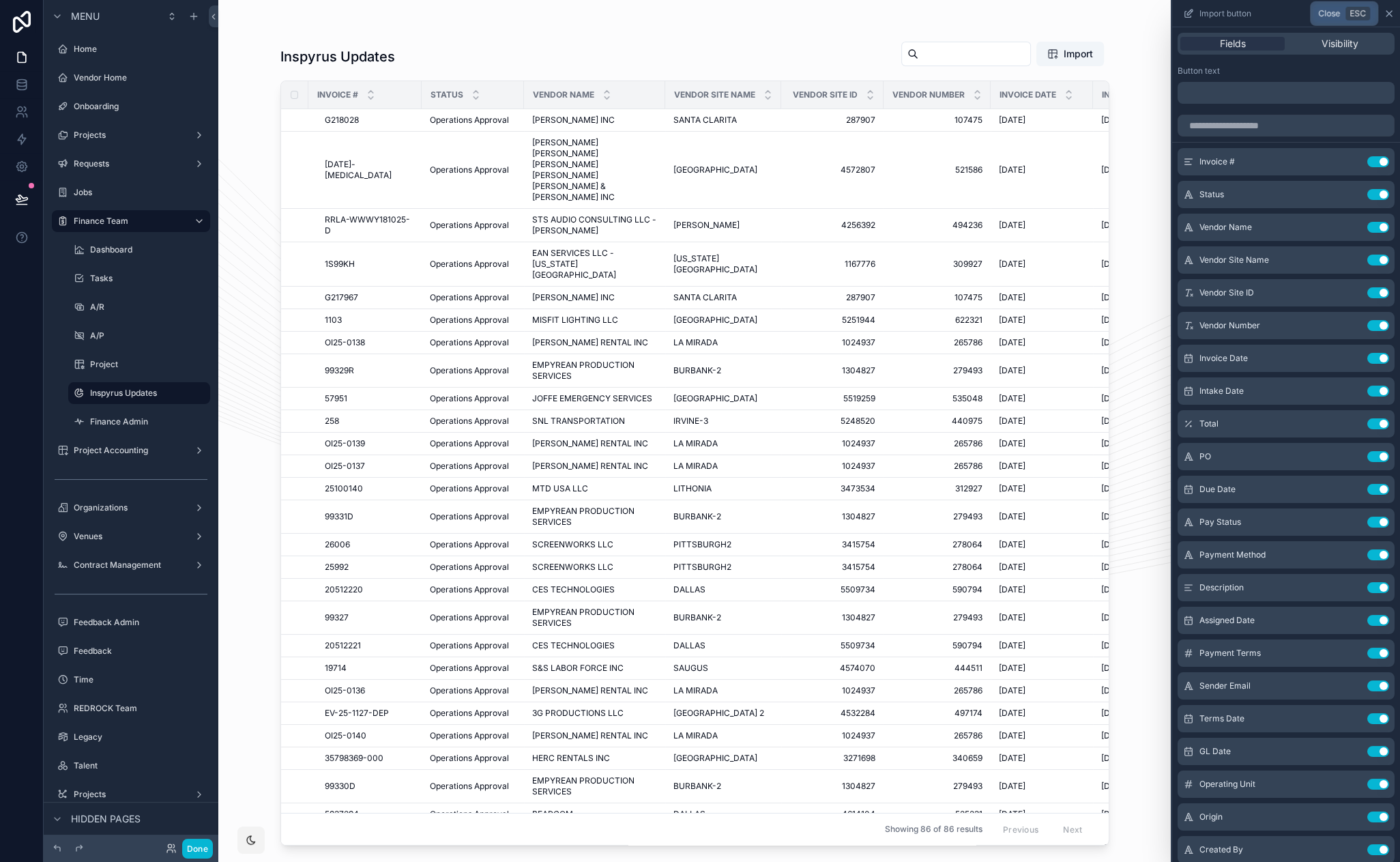
click at [1391, 17] on icon at bounding box center [1389, 13] width 11 height 11
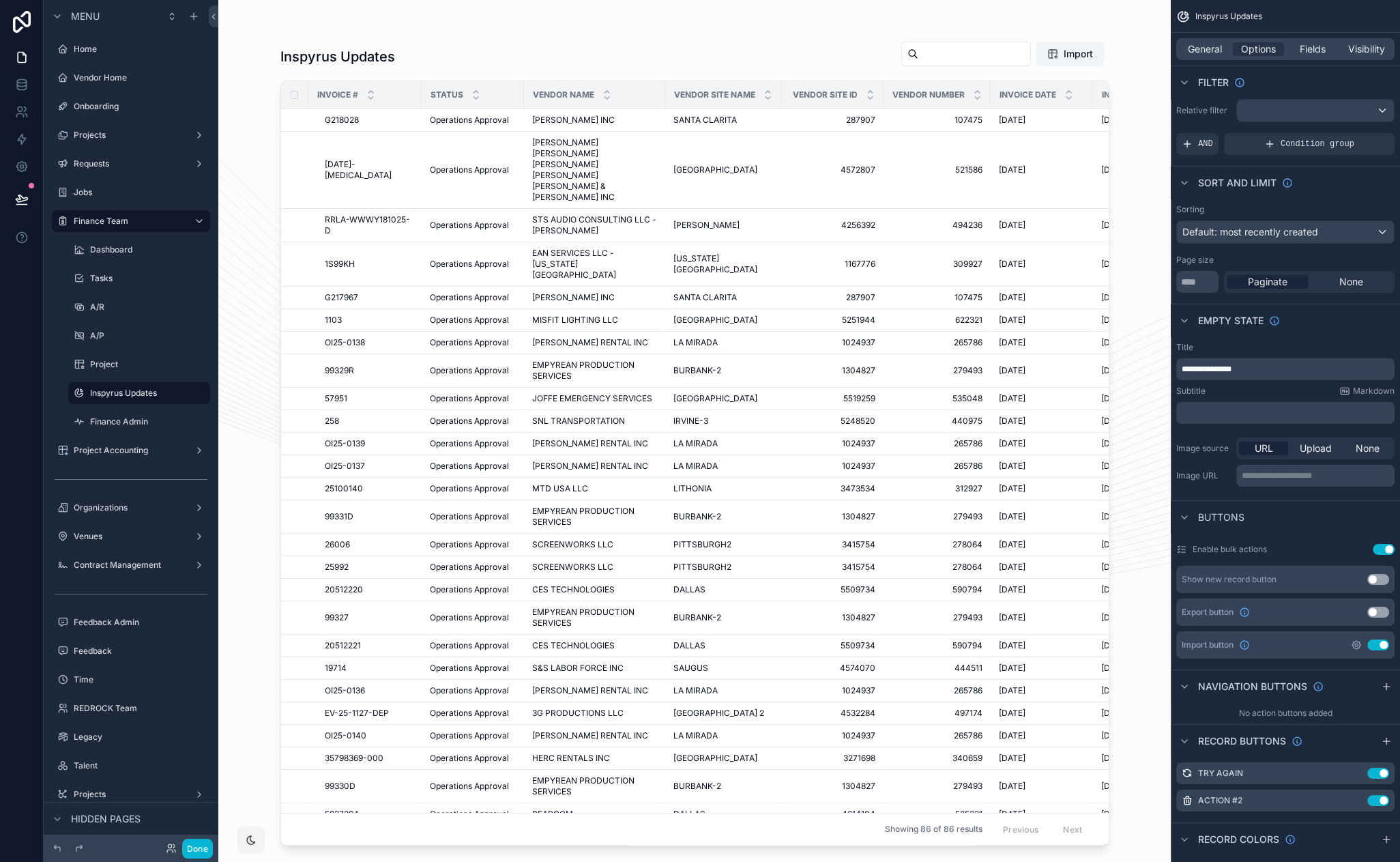
click at [1356, 646] on icon "scrollable content" at bounding box center [1356, 644] width 11 height 11
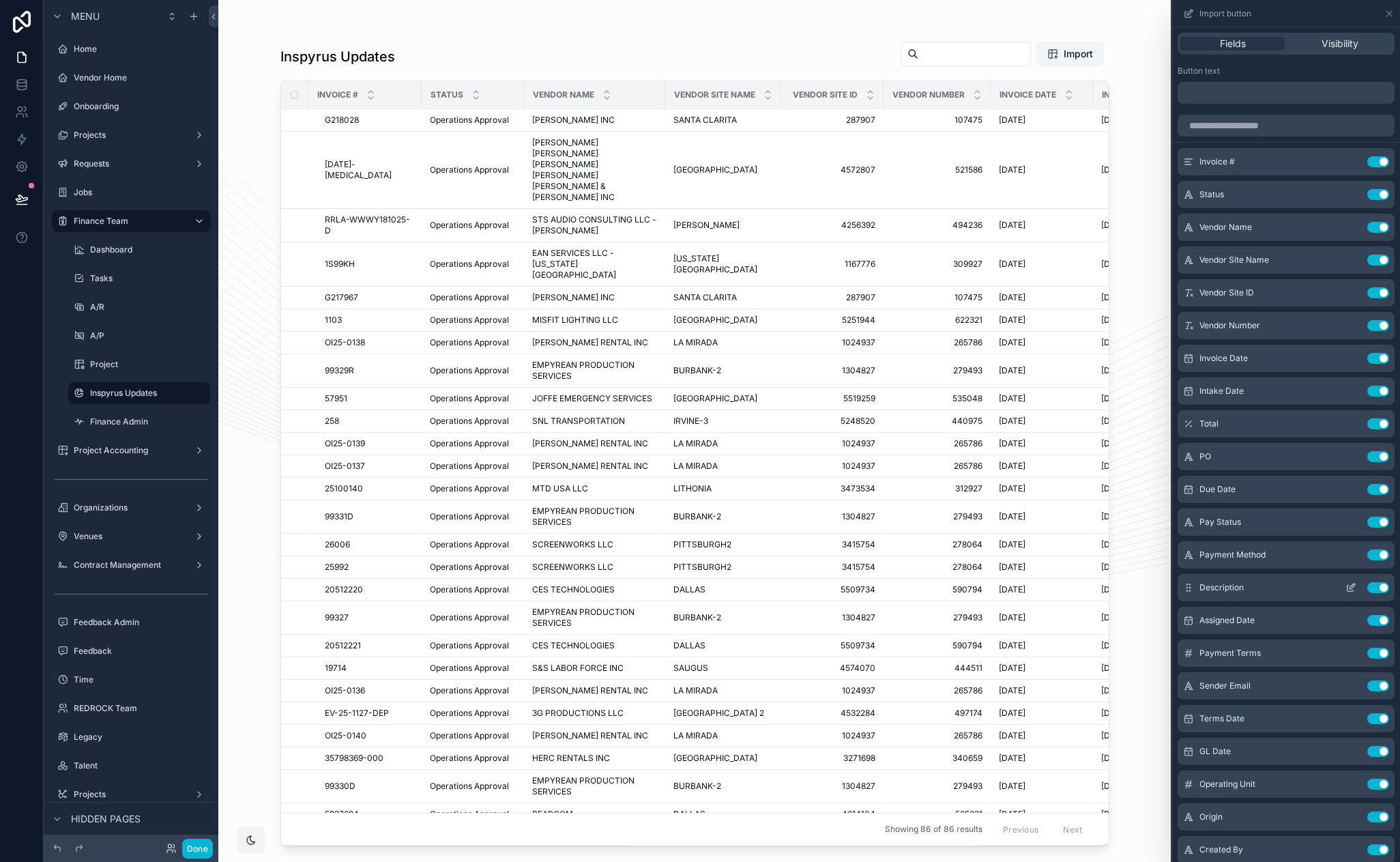
scroll to position [127, 0]
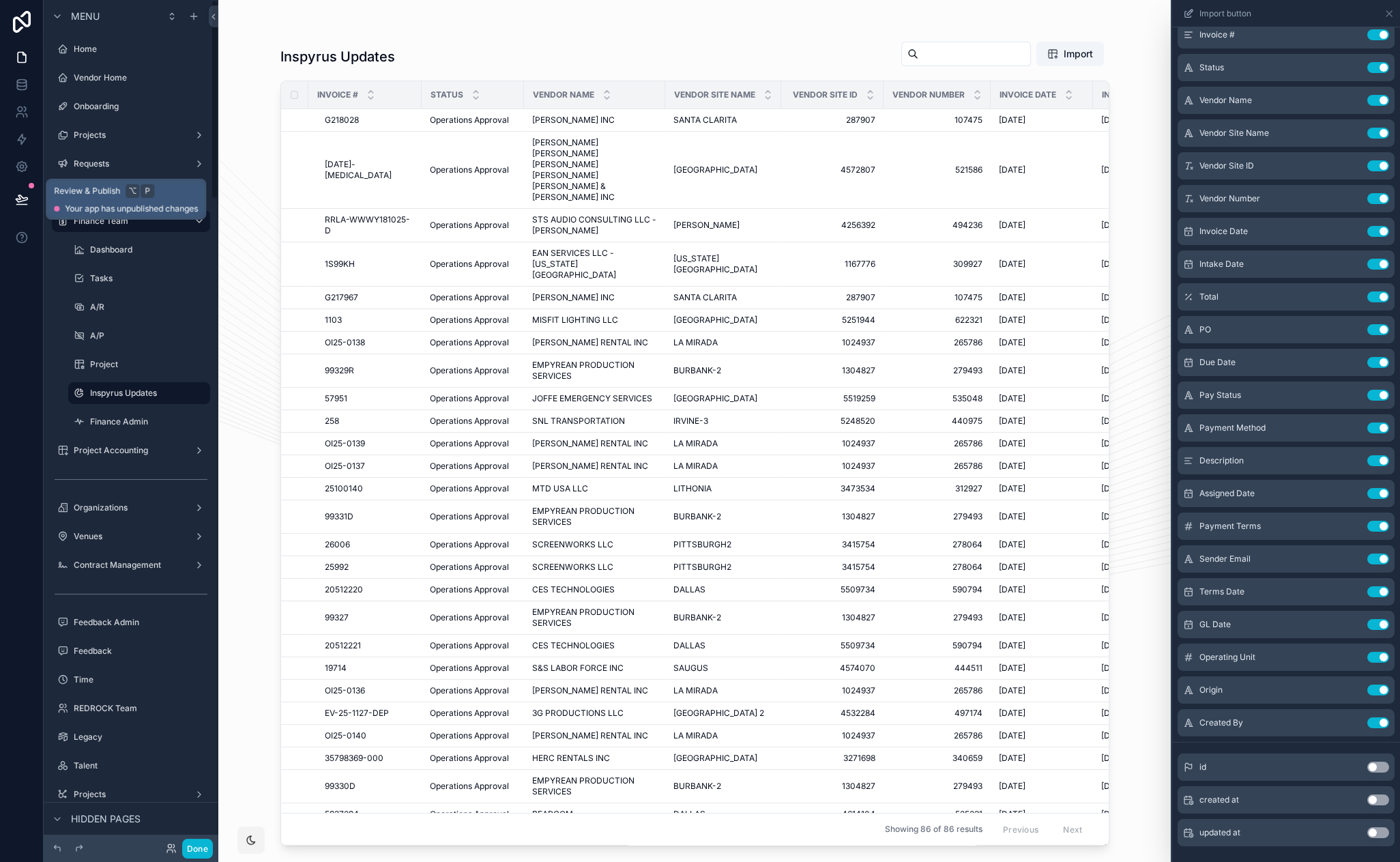
click at [22, 206] on icon at bounding box center [22, 199] width 14 height 14
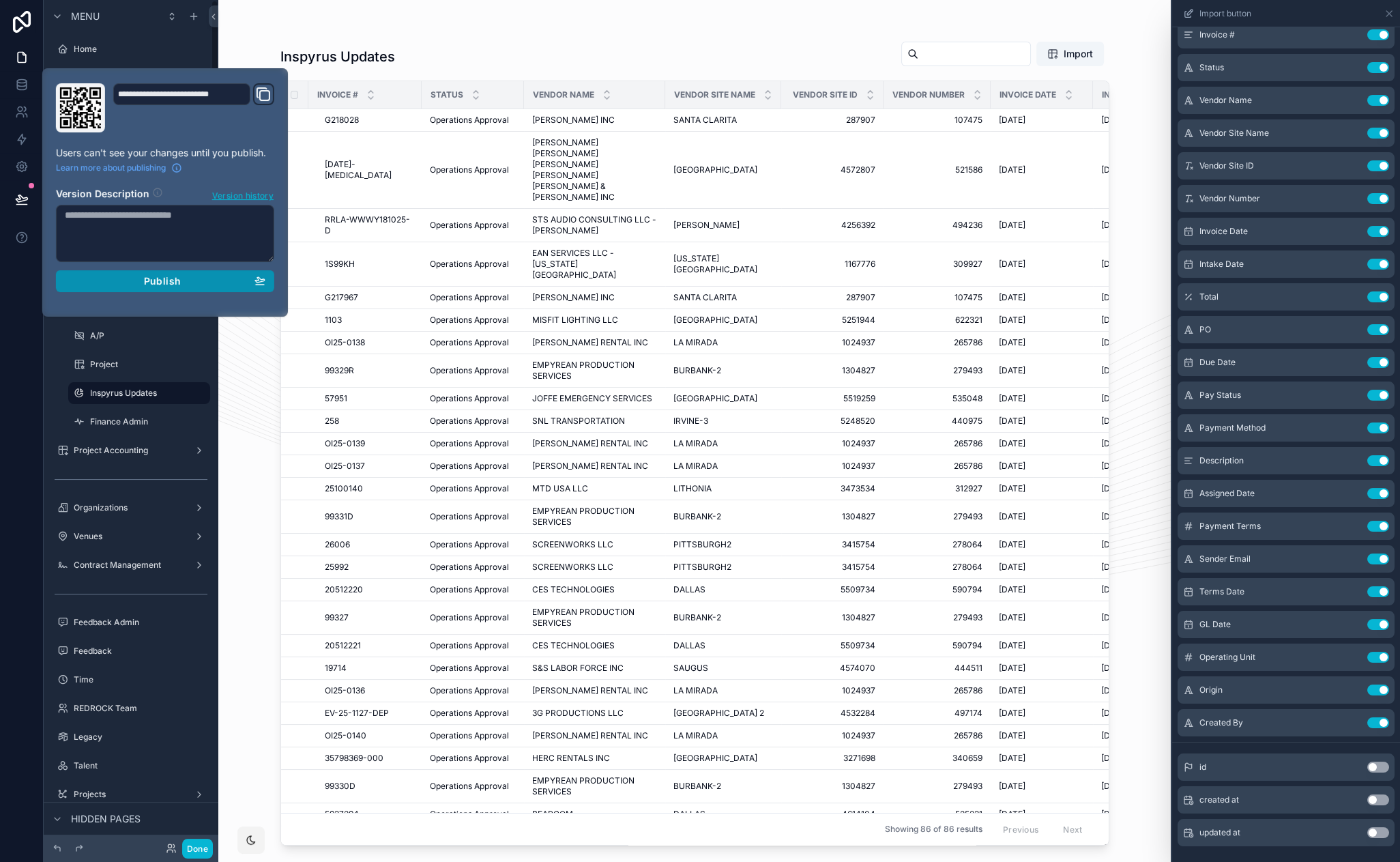
click at [166, 278] on span "Publish" at bounding box center [162, 280] width 37 height 12
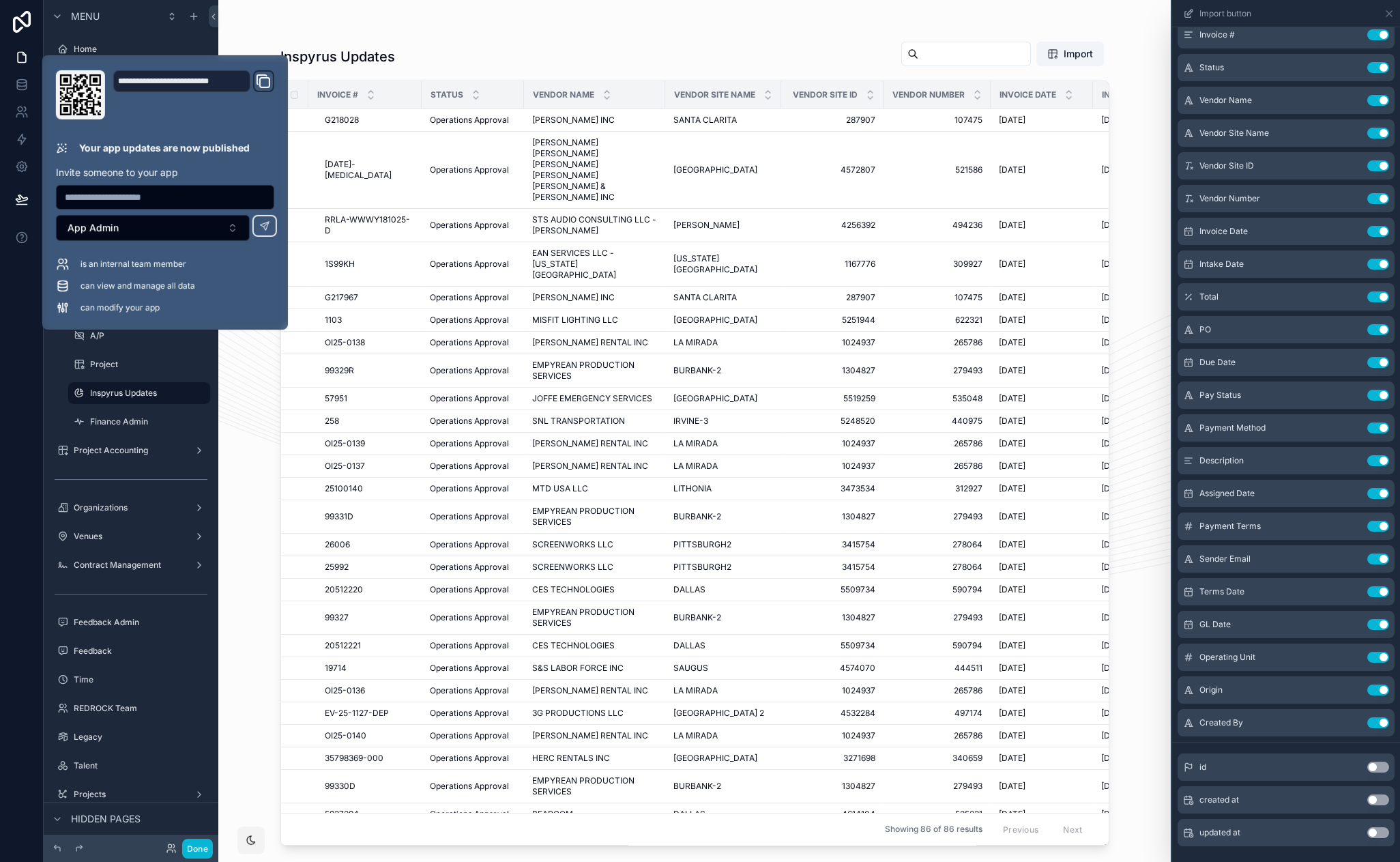
click at [434, 30] on div "scrollable content" at bounding box center [695, 423] width 873 height 845
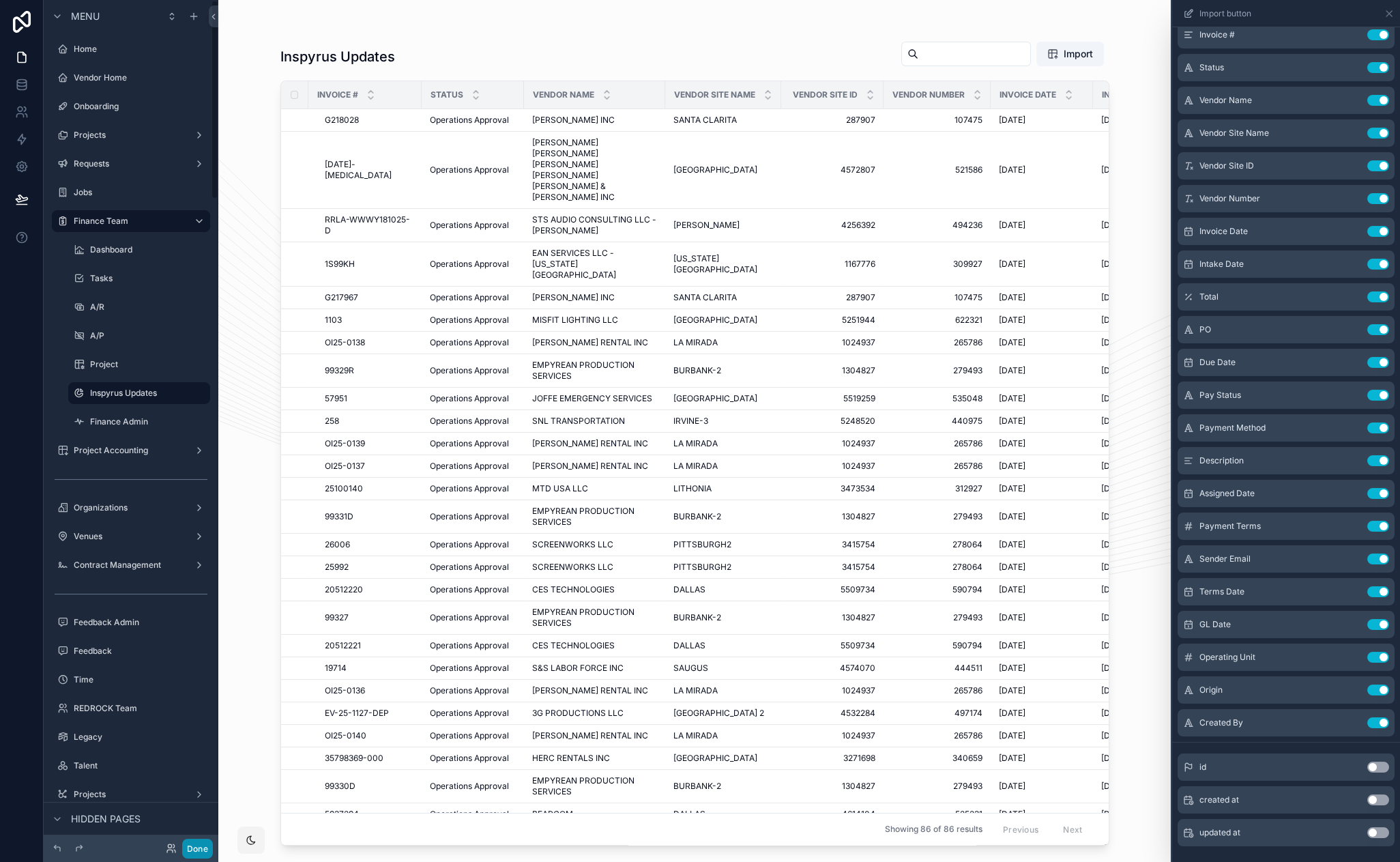
click at [201, 846] on button "Done" at bounding box center [197, 848] width 31 height 20
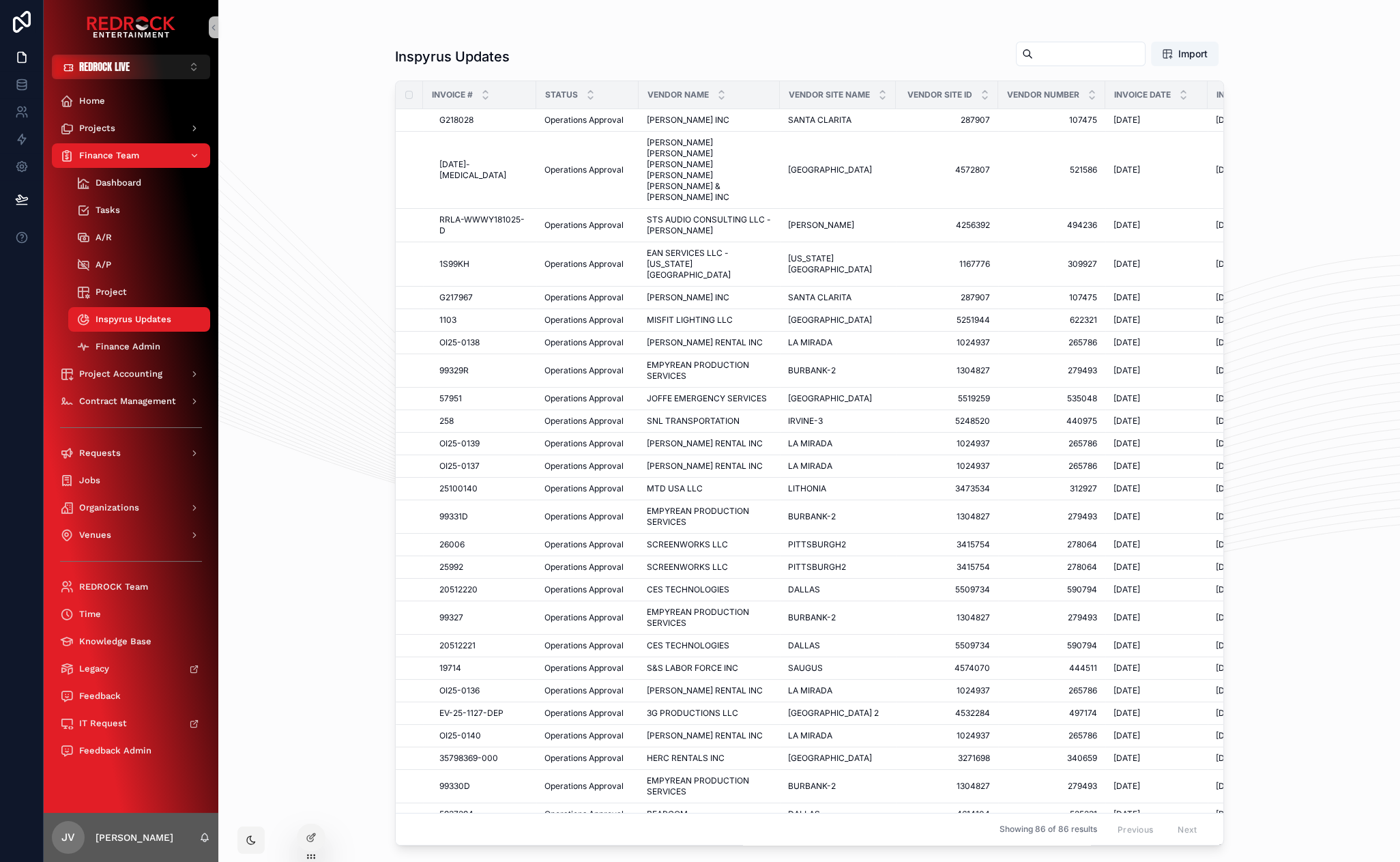
drag, startPoint x: 275, startPoint y: 550, endPoint x: 280, endPoint y: 421, distance: 129.1
